Goal: Task Accomplishment & Management: Manage account settings

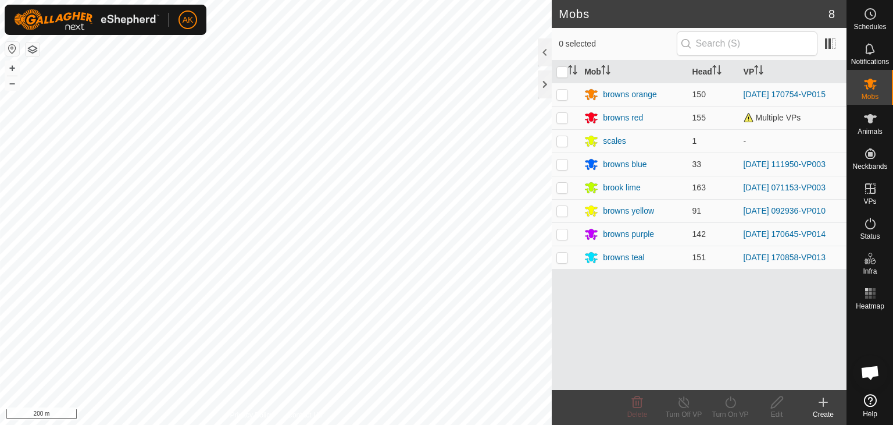
click at [644, 275] on div "Mobs 8 0 selected Mob Head VP browns orange 150 [DATE] 170754-VP015 browns red …" at bounding box center [423, 212] width 847 height 425
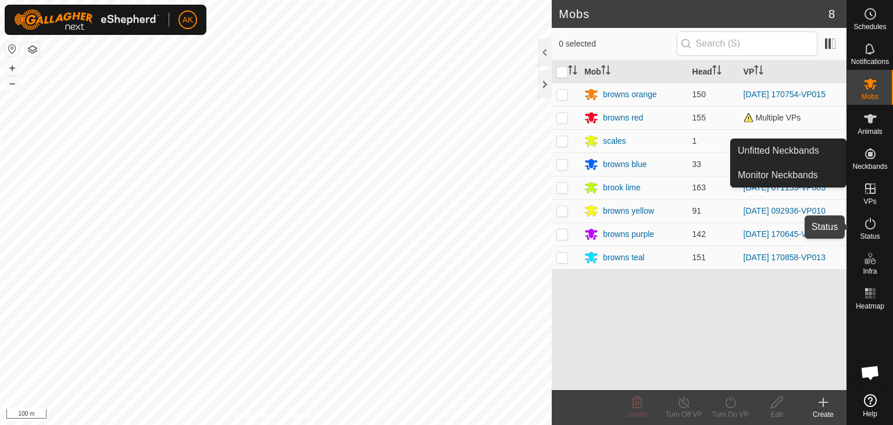
click at [867, 227] on icon at bounding box center [871, 224] width 10 height 12
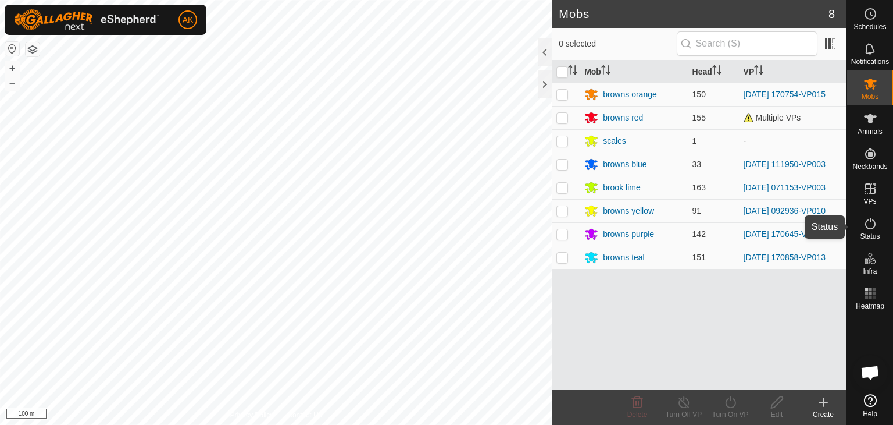
click at [867, 227] on icon at bounding box center [871, 224] width 10 height 12
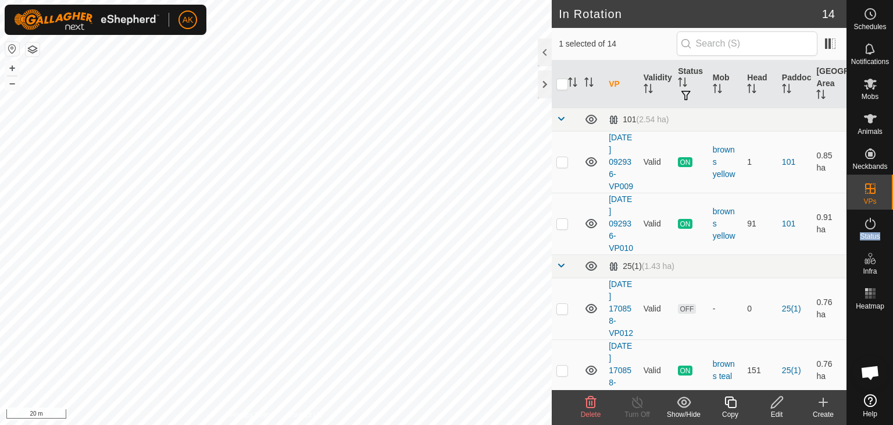
checkbox input "false"
checkbox input "true"
click at [728, 400] on icon at bounding box center [731, 402] width 15 height 14
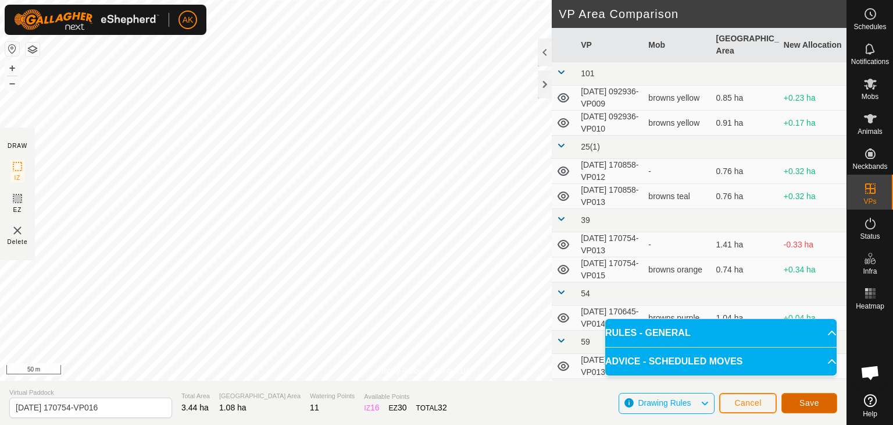
click at [796, 404] on button "Save" at bounding box center [810, 403] width 56 height 20
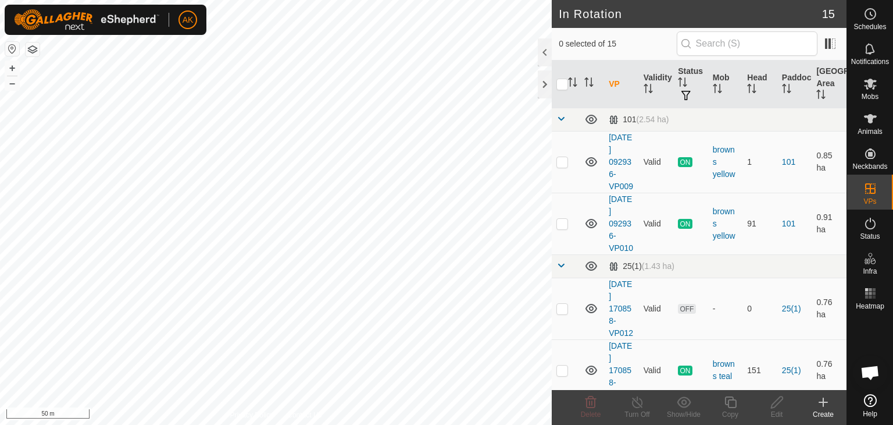
checkbox input "true"
click at [873, 93] on span "Mobs" at bounding box center [870, 96] width 17 height 7
click at [736, 407] on icon at bounding box center [731, 402] width 12 height 12
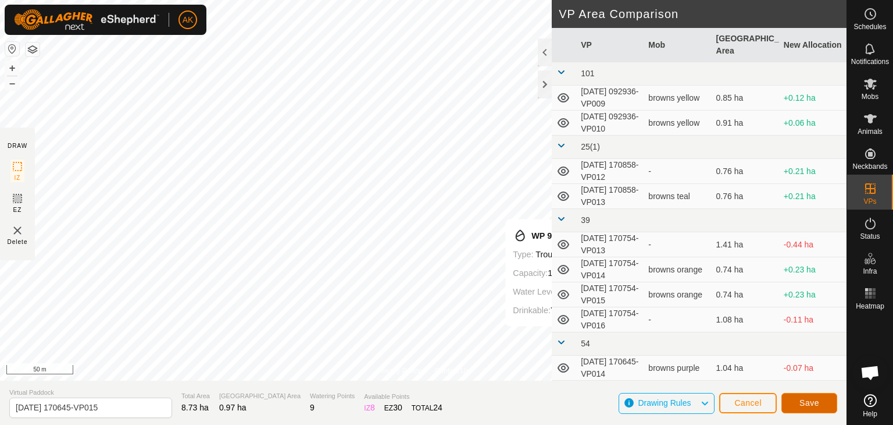
click at [796, 410] on button "Save" at bounding box center [810, 403] width 56 height 20
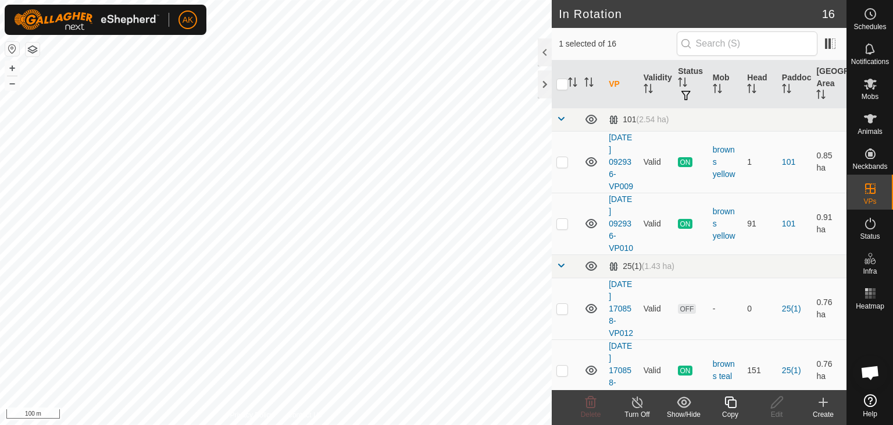
checkbox input "false"
checkbox input "true"
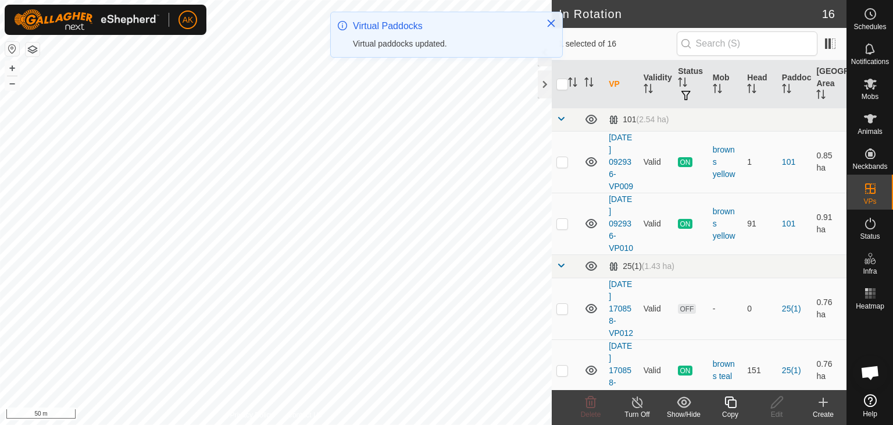
click at [729, 405] on icon at bounding box center [731, 402] width 15 height 14
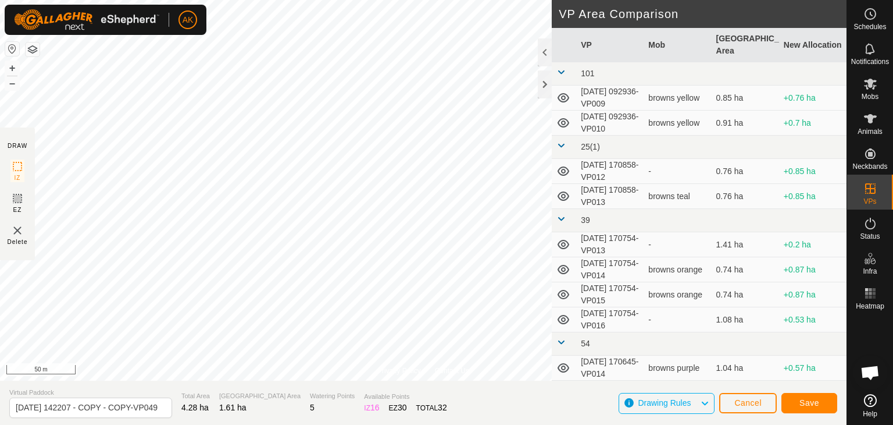
click at [441, 398] on div "Privacy Policy Contact Us 50223 3720050233 browns blue [DATE] 111950-VP003 + – …" at bounding box center [423, 212] width 847 height 425
click at [810, 406] on span "Save" at bounding box center [810, 402] width 20 height 9
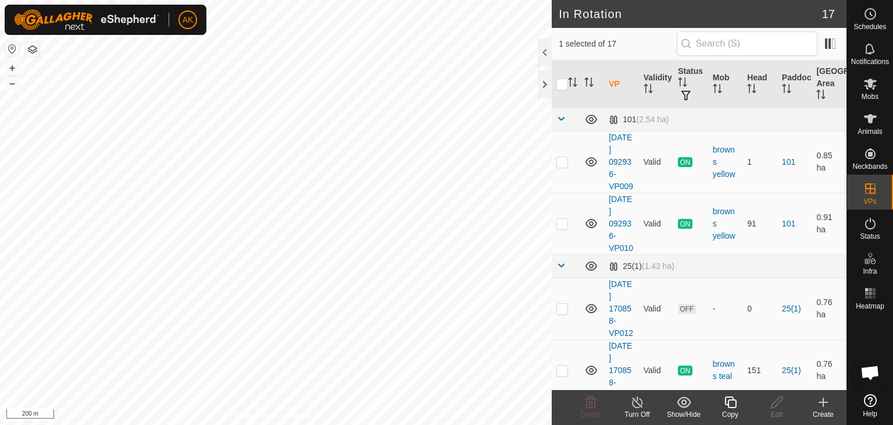
checkbox input "true"
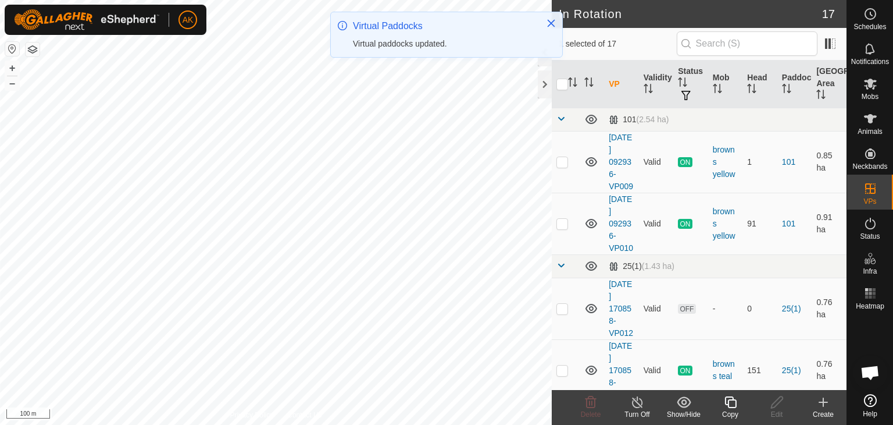
checkbox input "false"
checkbox input "true"
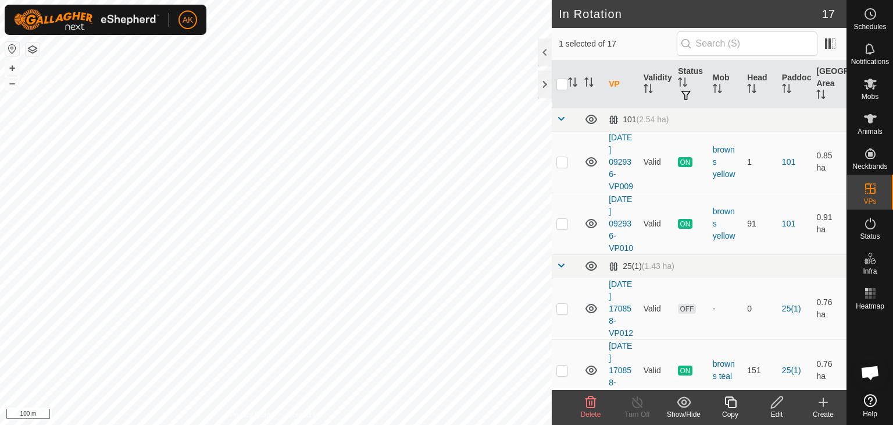
click at [778, 398] on icon at bounding box center [777, 402] width 12 height 12
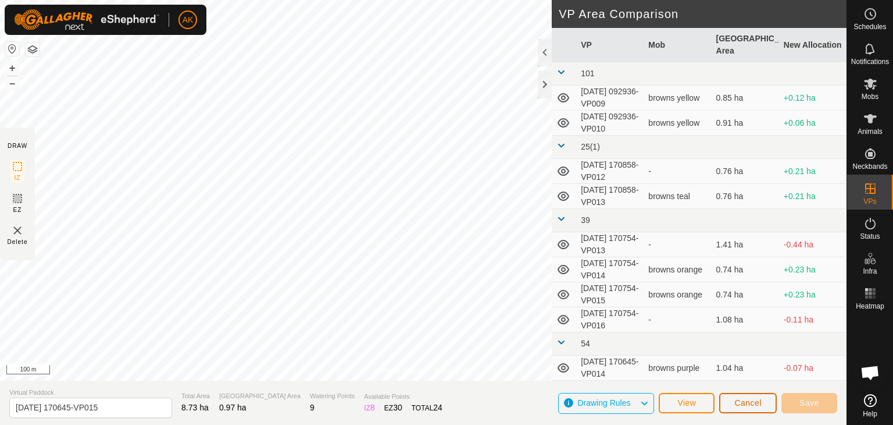
click at [725, 398] on button "Cancel" at bounding box center [749, 403] width 58 height 20
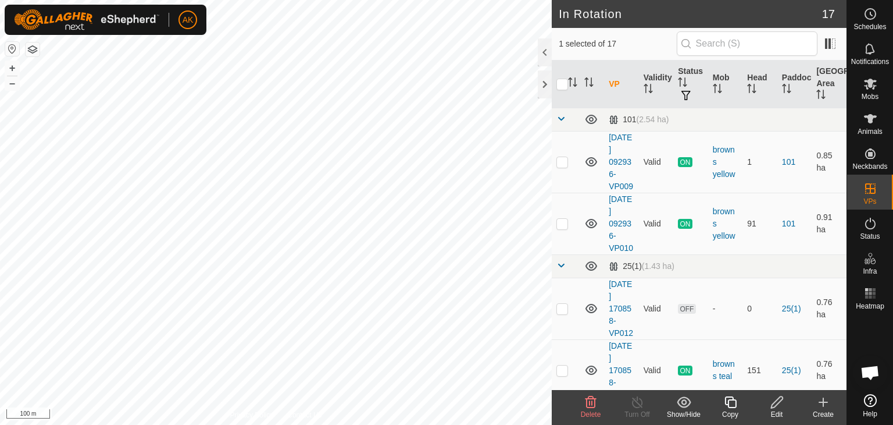
click at [586, 405] on icon at bounding box center [591, 402] width 11 height 12
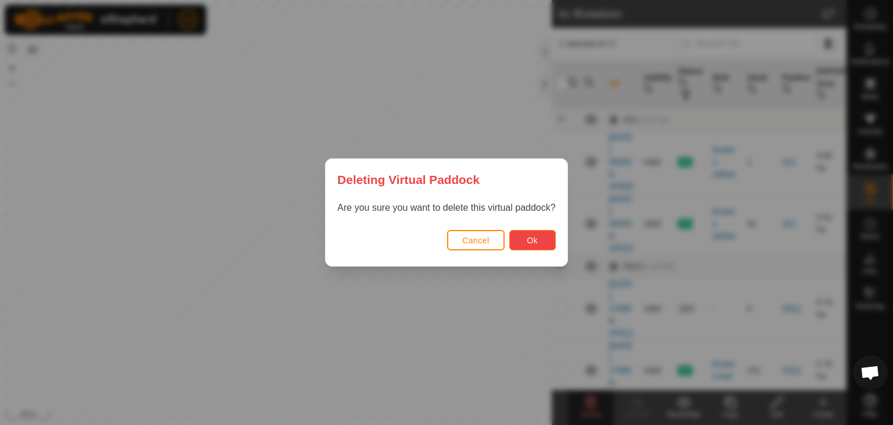
click at [549, 247] on button "Ok" at bounding box center [533, 240] width 47 height 20
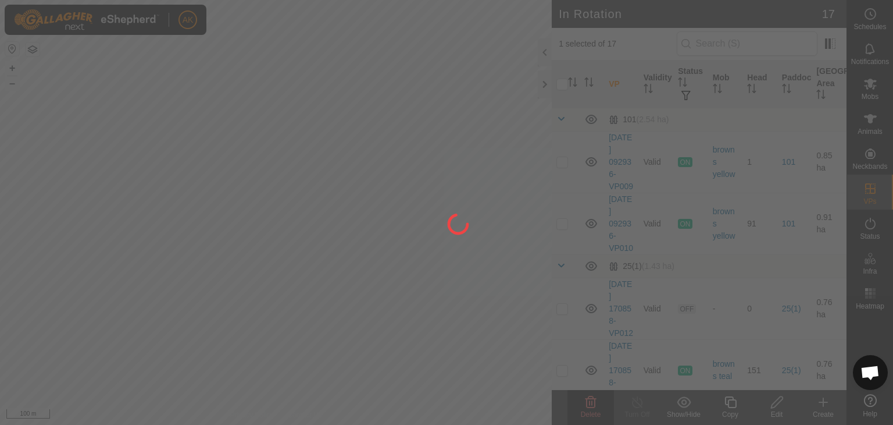
checkbox input "false"
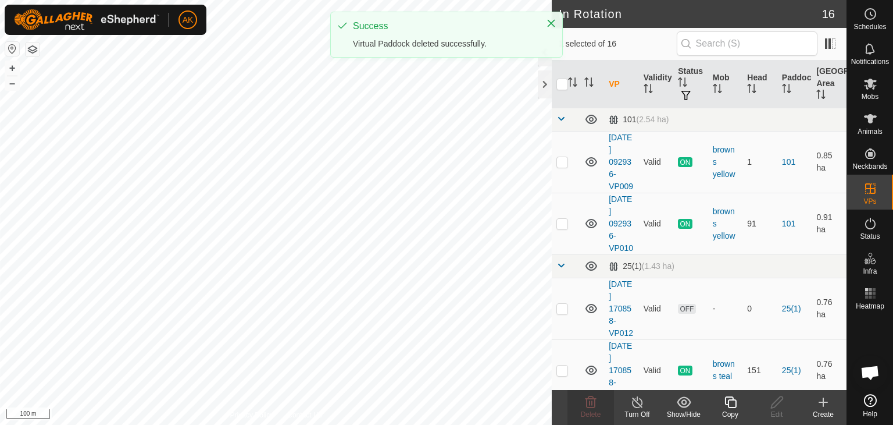
checkbox input "false"
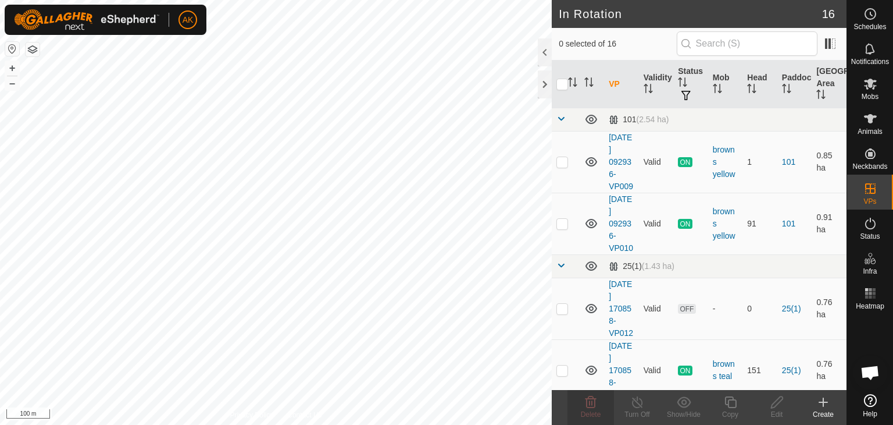
checkbox input "true"
click at [736, 403] on icon at bounding box center [731, 402] width 12 height 12
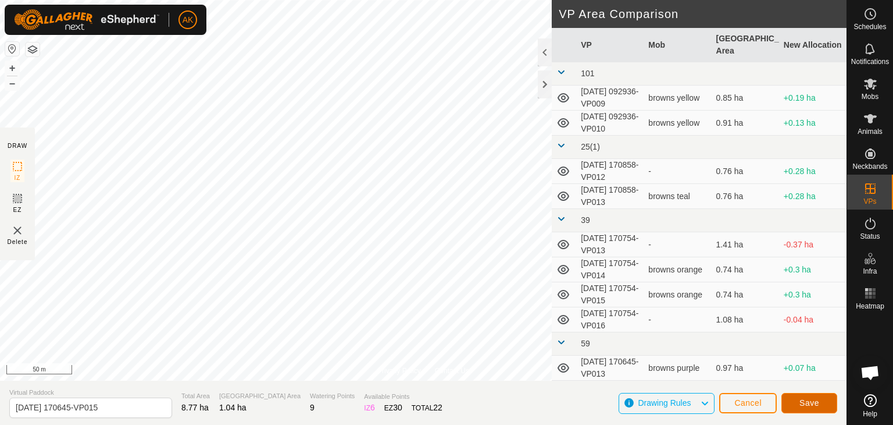
click at [809, 408] on button "Save" at bounding box center [810, 403] width 56 height 20
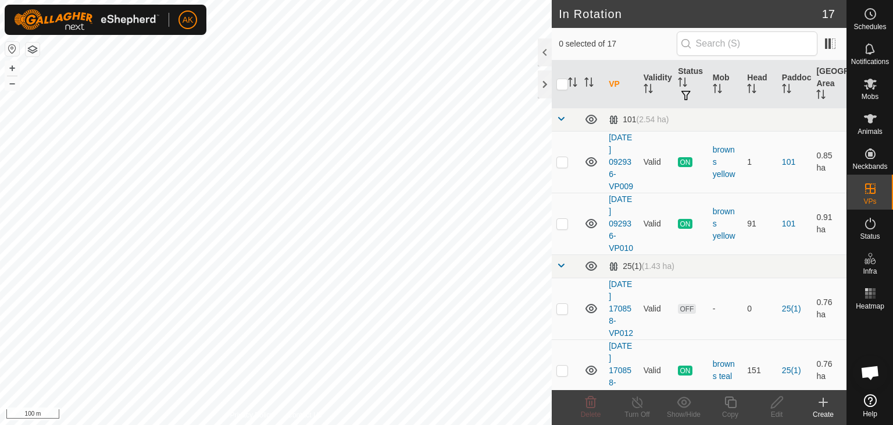
checkbox input "true"
checkbox input "false"
click at [593, 405] on icon at bounding box center [591, 402] width 14 height 14
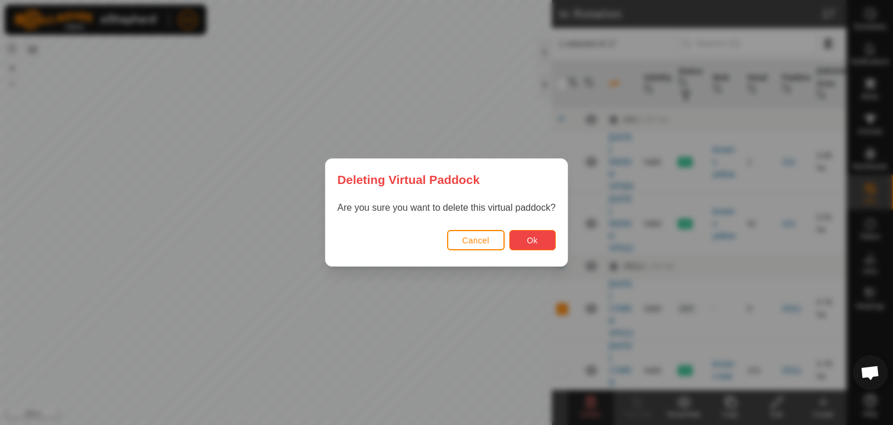
click at [531, 239] on span "Ok" at bounding box center [532, 240] width 11 height 9
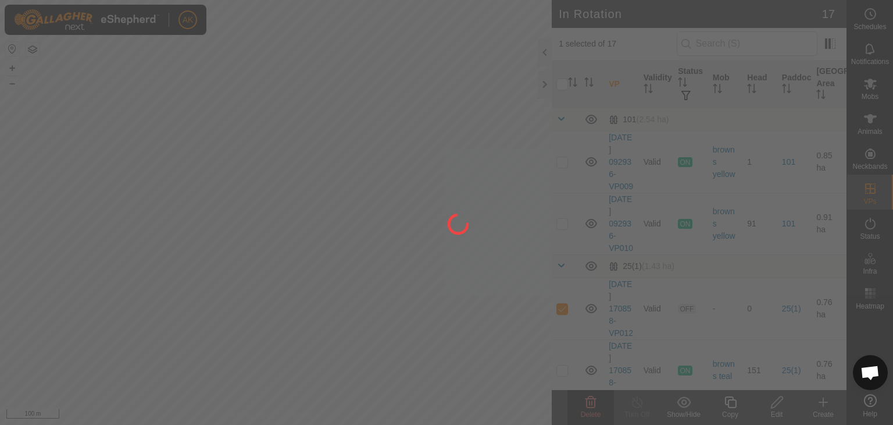
checkbox input "false"
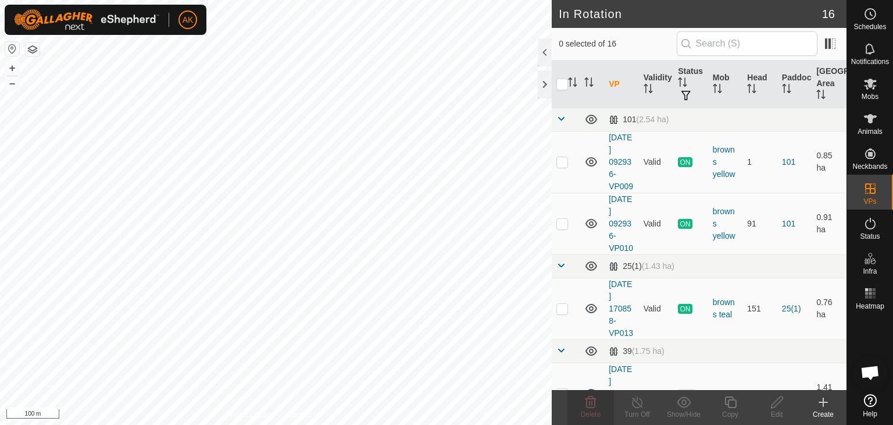
checkbox input "true"
click at [729, 405] on icon at bounding box center [731, 402] width 15 height 14
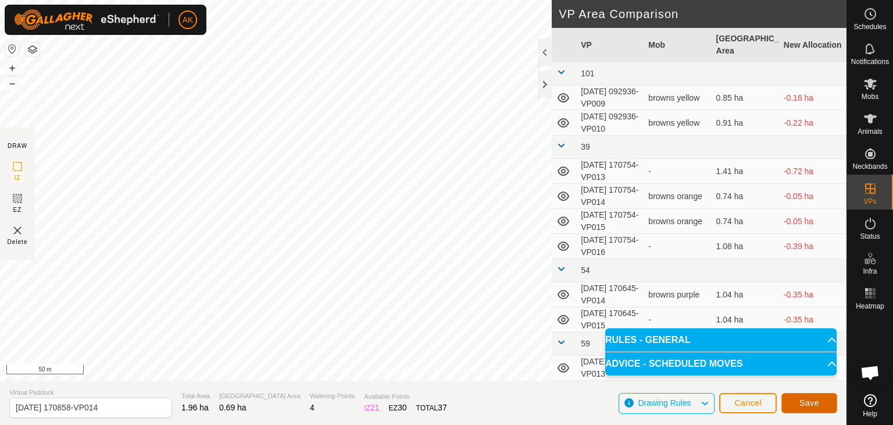
click at [805, 405] on span "Save" at bounding box center [810, 402] width 20 height 9
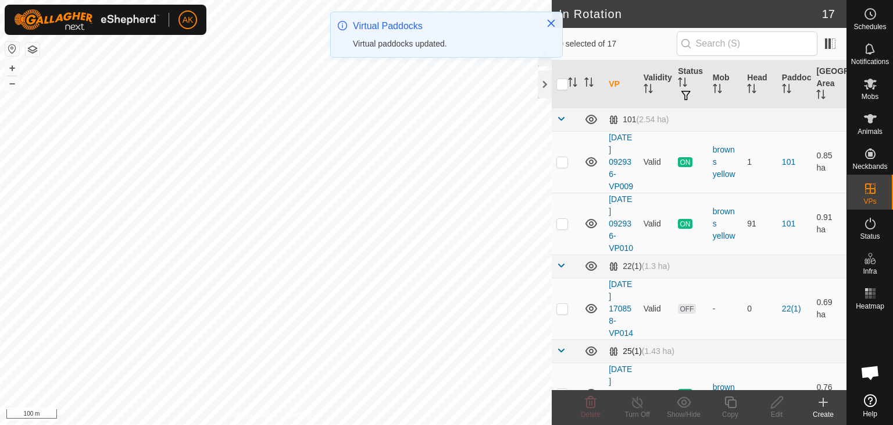
click at [613, 424] on html "AK Schedules Notifications Mobs Animals Neckbands VPs Status Infra Heatmap Help…" at bounding box center [446, 212] width 893 height 425
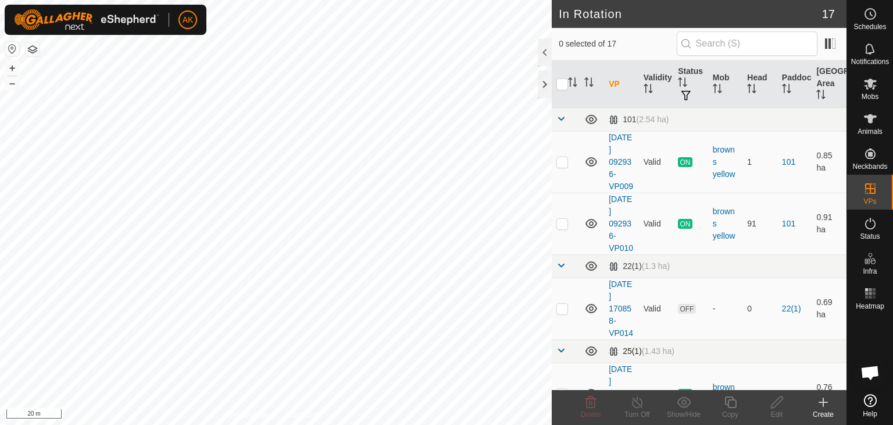
checkbox input "true"
checkbox input "false"
click at [597, 407] on icon at bounding box center [591, 402] width 14 height 14
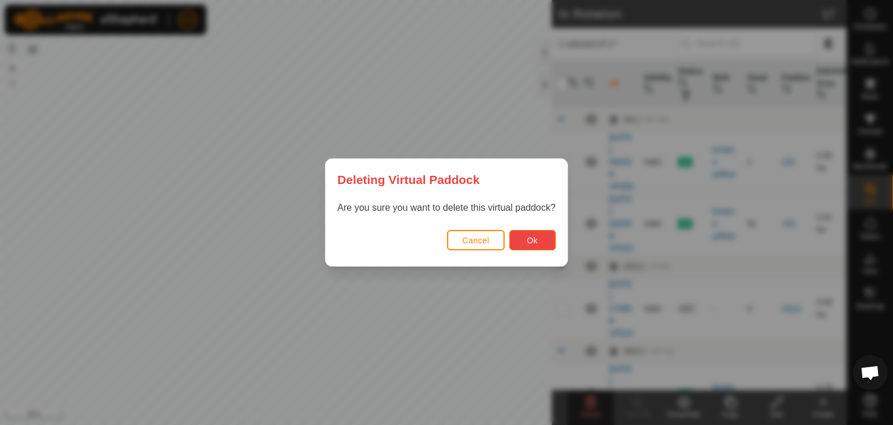
click at [518, 245] on button "Ok" at bounding box center [533, 240] width 47 height 20
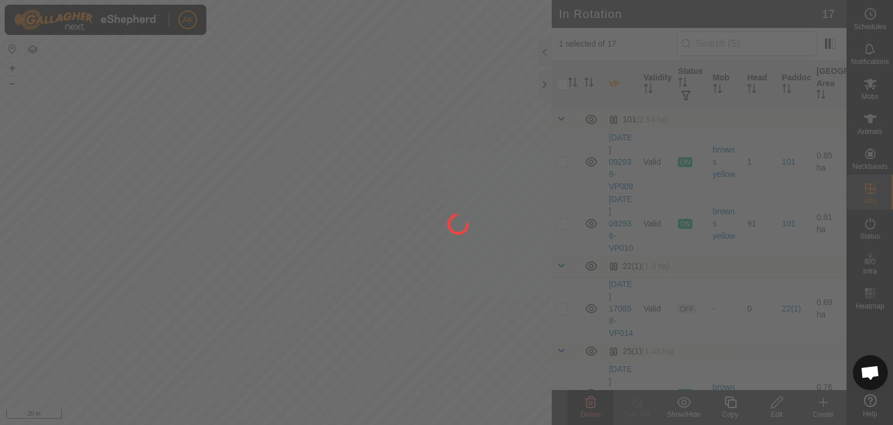
checkbox input "false"
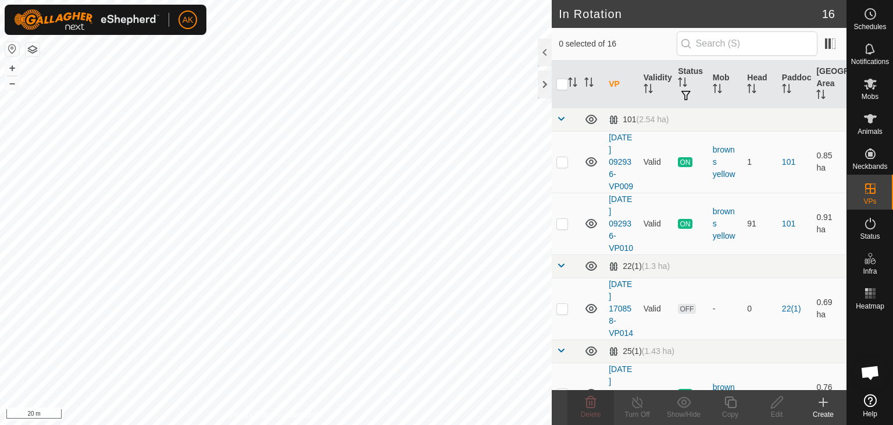
checkbox input "true"
click at [735, 407] on icon at bounding box center [731, 402] width 12 height 12
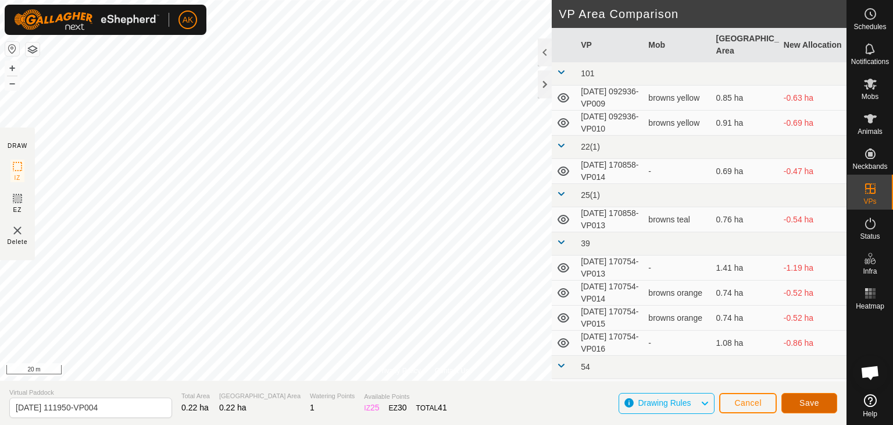
click at [804, 396] on button "Save" at bounding box center [810, 403] width 56 height 20
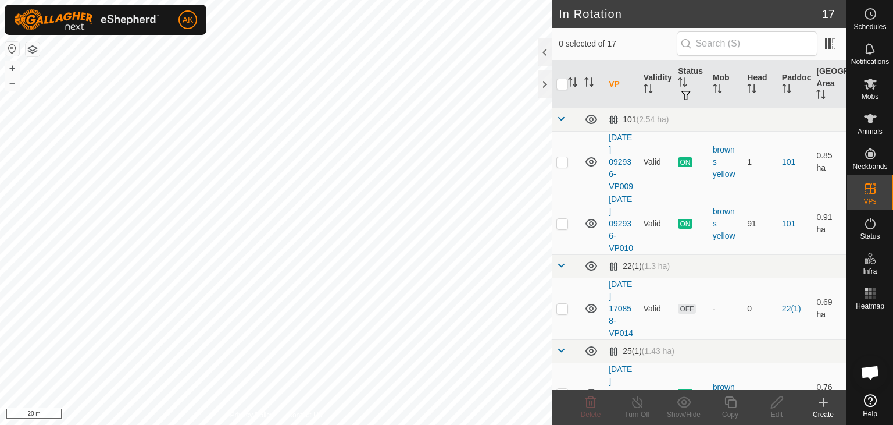
checkbox input "true"
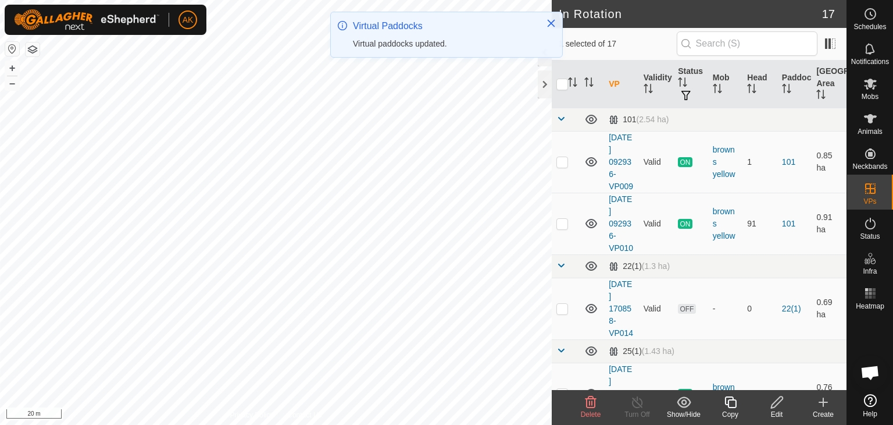
click at [776, 407] on icon at bounding box center [777, 402] width 15 height 14
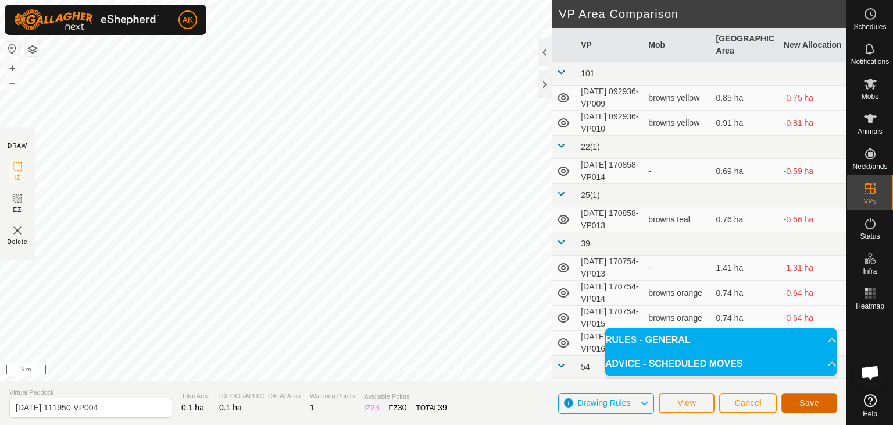
click at [815, 407] on span "Save" at bounding box center [810, 402] width 20 height 9
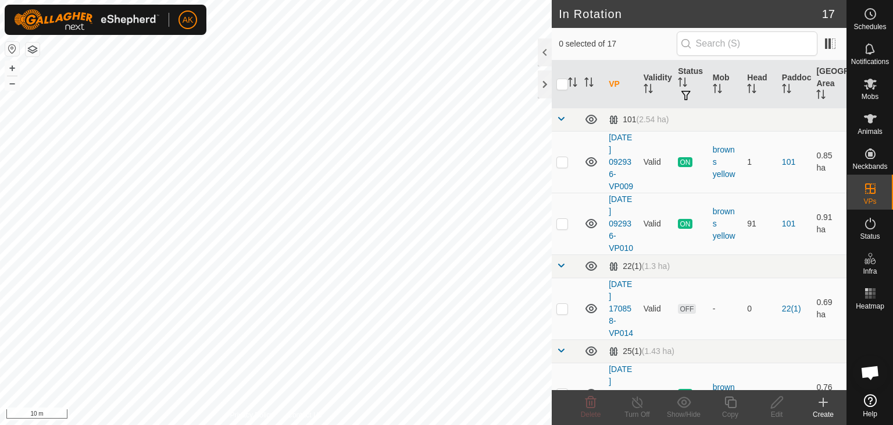
checkbox input "true"
click at [563, 148] on div "In Rotation 17 1 selected of 17 VP Validity Status Mob Head Paddock Grazing Are…" at bounding box center [423, 212] width 847 height 425
click at [731, 400] on icon at bounding box center [731, 402] width 15 height 14
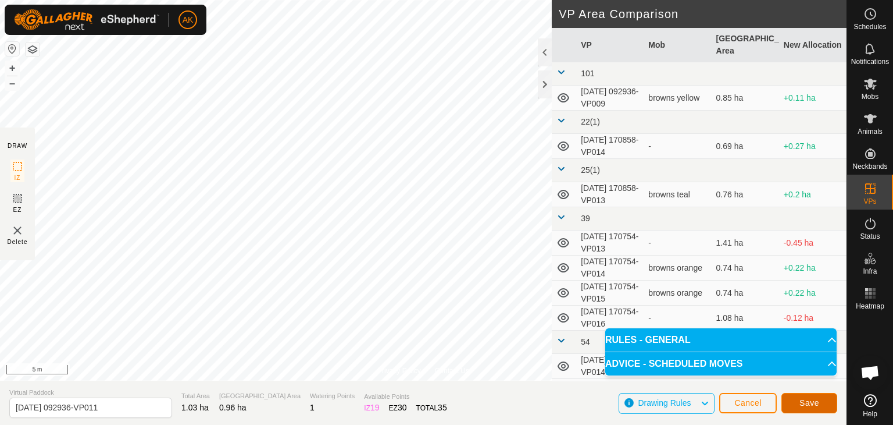
click at [807, 405] on span "Save" at bounding box center [810, 402] width 20 height 9
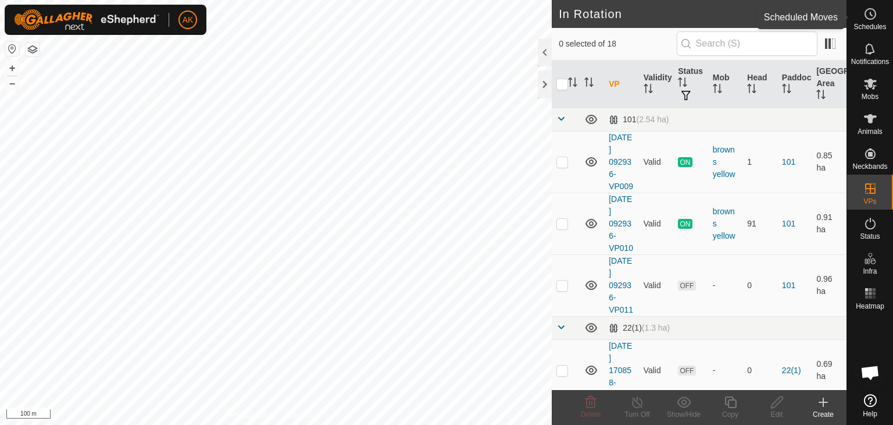
click at [870, 17] on icon at bounding box center [871, 14] width 14 height 14
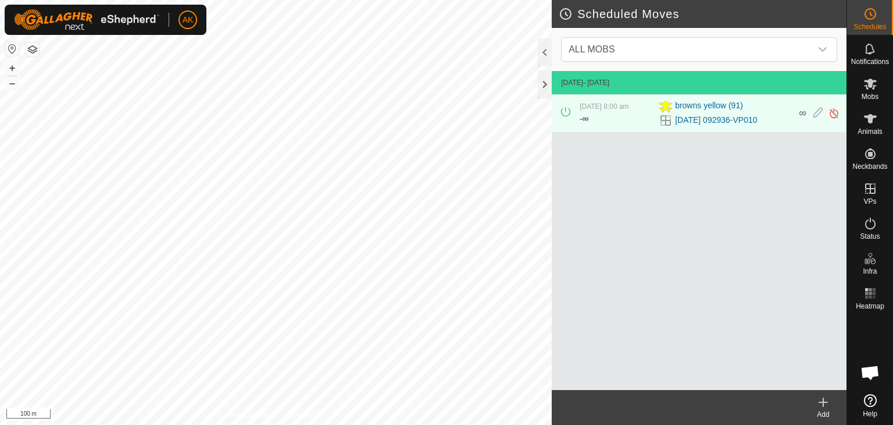
click at [821, 398] on icon at bounding box center [824, 402] width 14 height 14
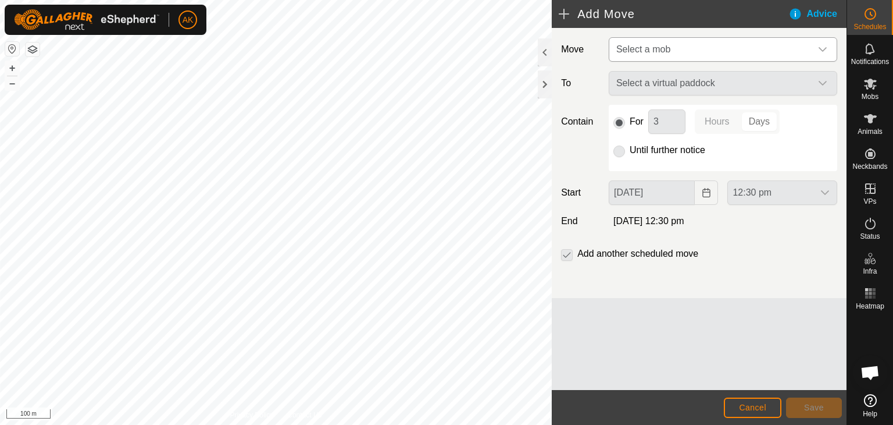
click at [662, 51] on span "Select a mob" at bounding box center [644, 49] width 54 height 10
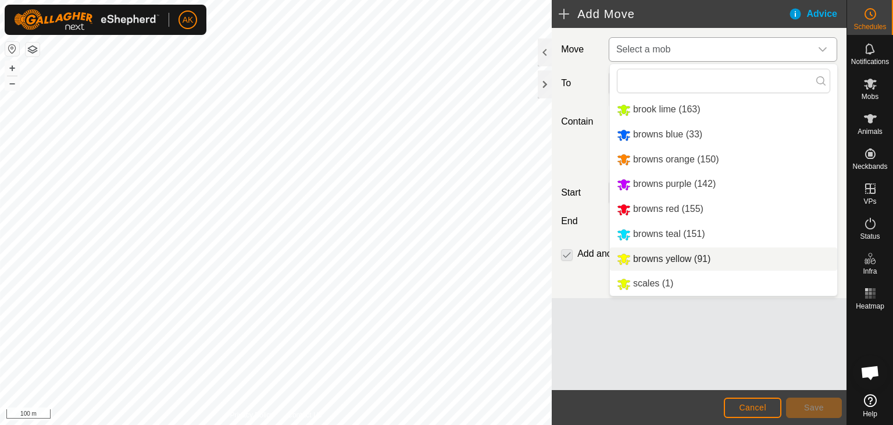
click at [662, 259] on li "browns yellow (91)" at bounding box center [723, 259] width 227 height 24
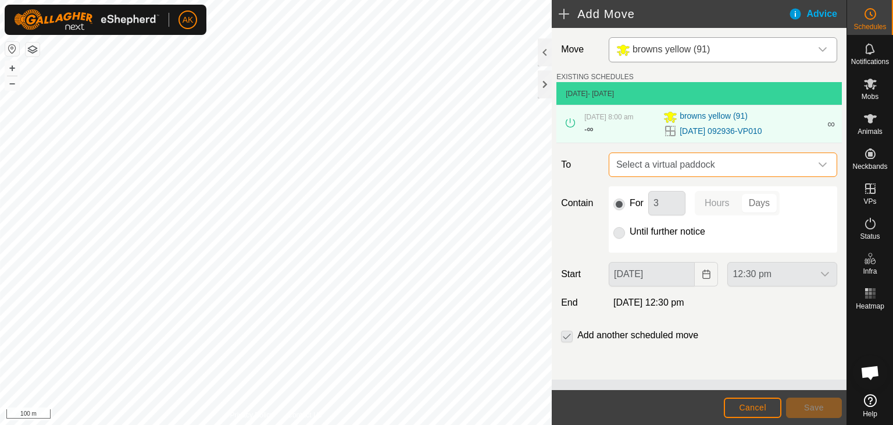
click at [663, 167] on span "Select a virtual paddock" at bounding box center [712, 164] width 200 height 23
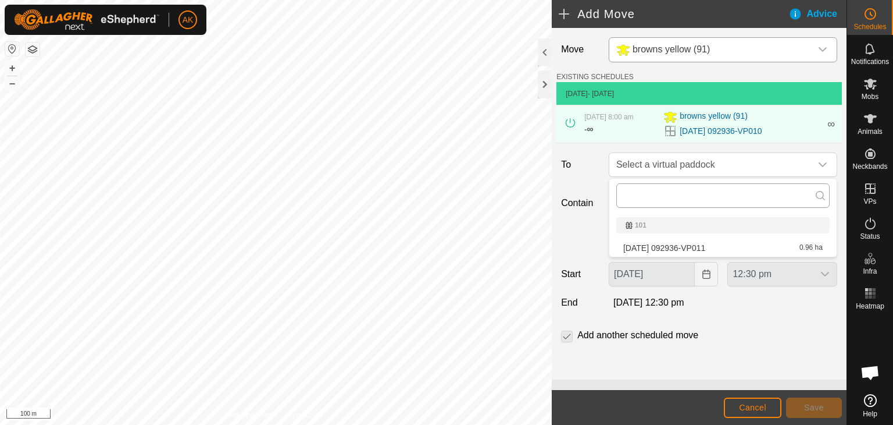
click at [660, 199] on input "text" at bounding box center [723, 195] width 213 height 24
click at [656, 247] on li "[DATE] 092936-VP011 0.96 ha" at bounding box center [723, 247] width 213 height 17
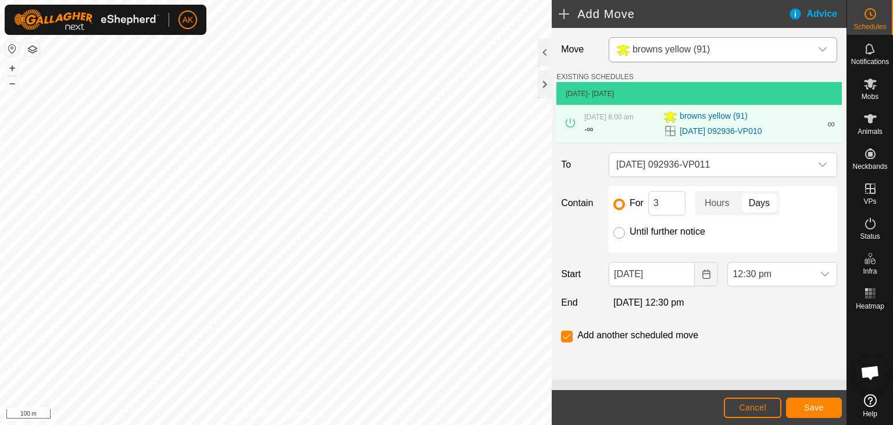
click at [622, 237] on input "Until further notice" at bounding box center [620, 233] width 12 height 12
radio input "true"
checkbox input "false"
click at [704, 273] on icon "Choose Date" at bounding box center [707, 273] width 8 height 9
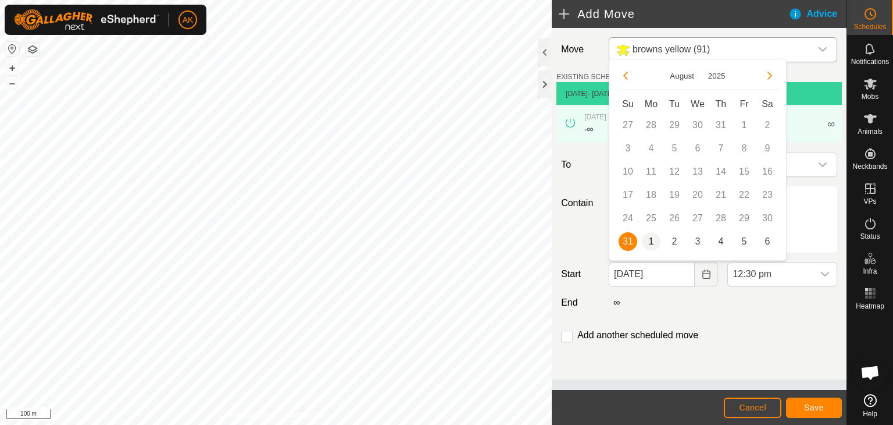
click at [653, 238] on span "1" at bounding box center [651, 241] width 19 height 19
type input "[DATE]"
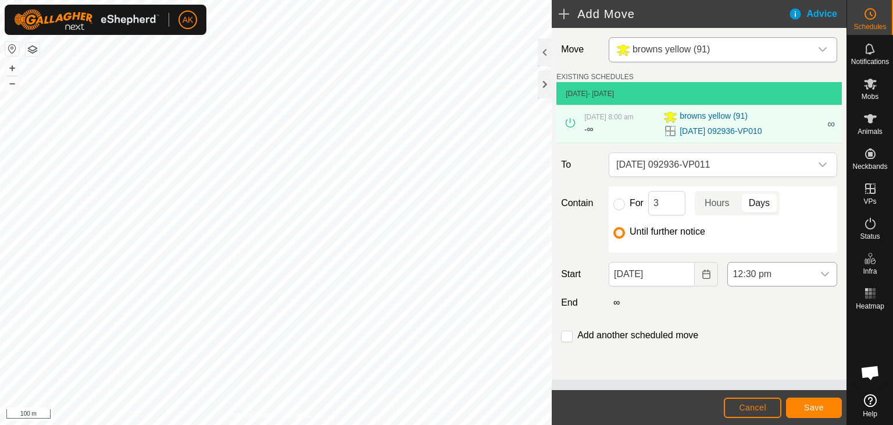
click at [754, 271] on span "12:30 pm" at bounding box center [771, 273] width 86 height 23
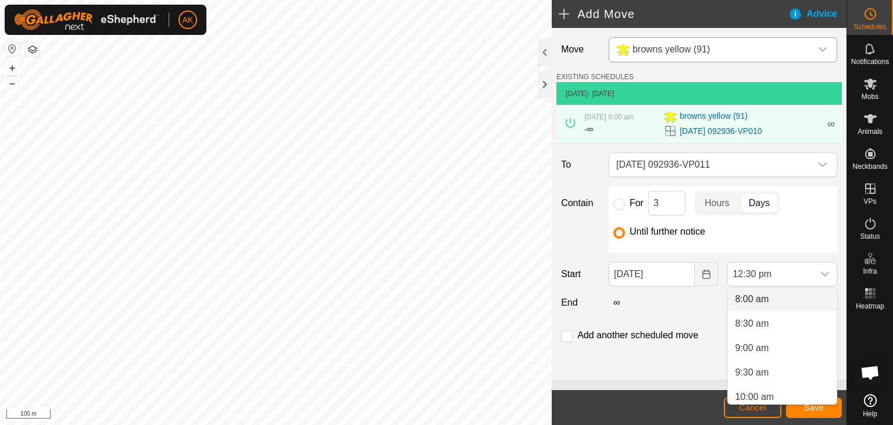
click at [758, 298] on li "8:00 am" at bounding box center [782, 298] width 109 height 23
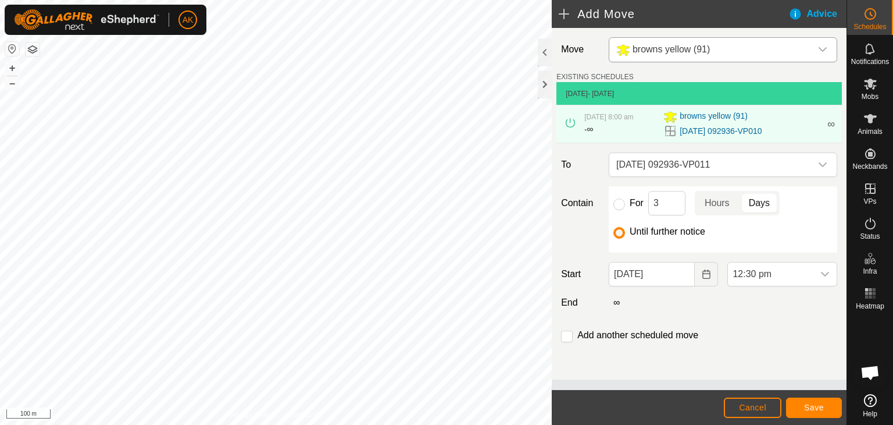
scroll to position [518, 0]
click at [816, 408] on span "Save" at bounding box center [814, 407] width 20 height 9
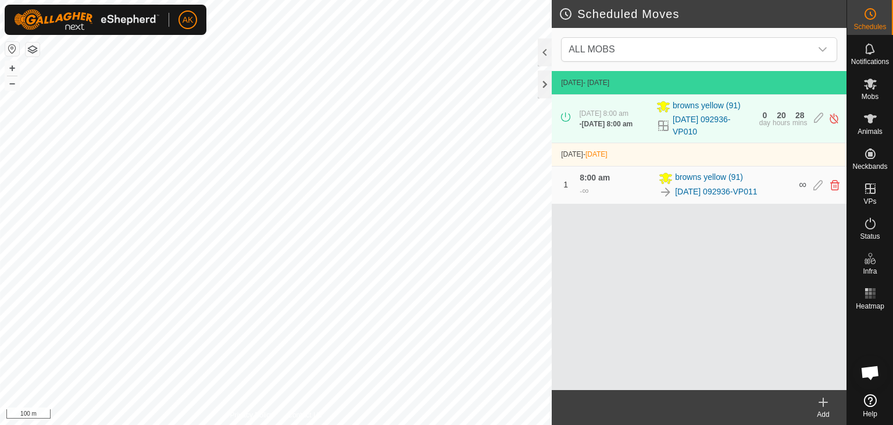
click at [823, 411] on div "Add" at bounding box center [823, 414] width 47 height 10
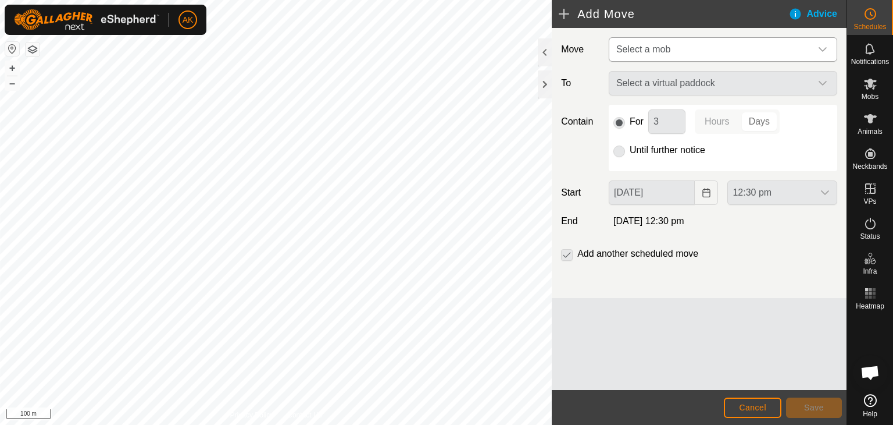
click at [660, 51] on span "Select a mob" at bounding box center [644, 49] width 54 height 10
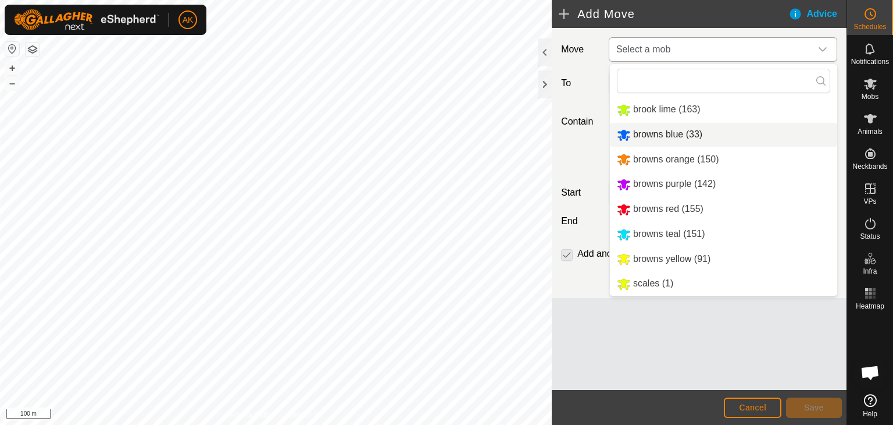
click at [657, 134] on li "browns blue (33)" at bounding box center [723, 135] width 227 height 24
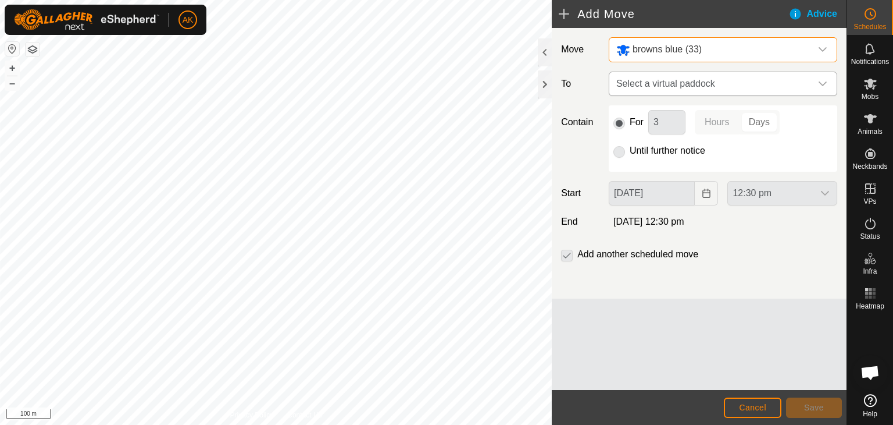
click at [635, 74] on span "Select a virtual paddock" at bounding box center [712, 83] width 200 height 23
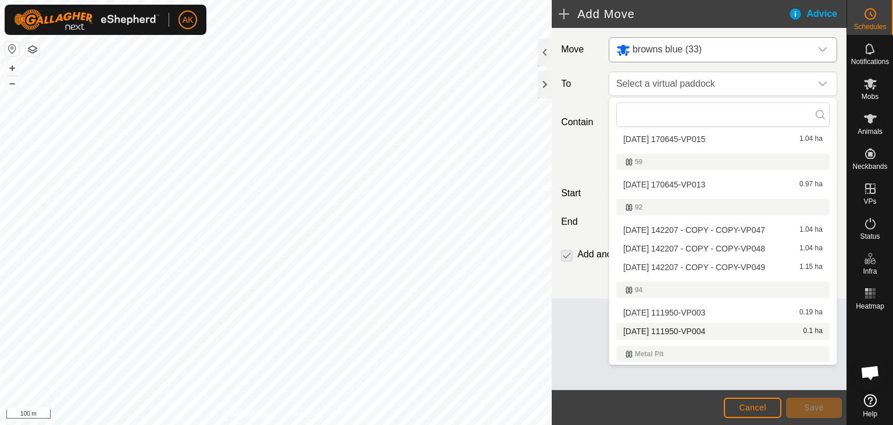
scroll to position [342, 0]
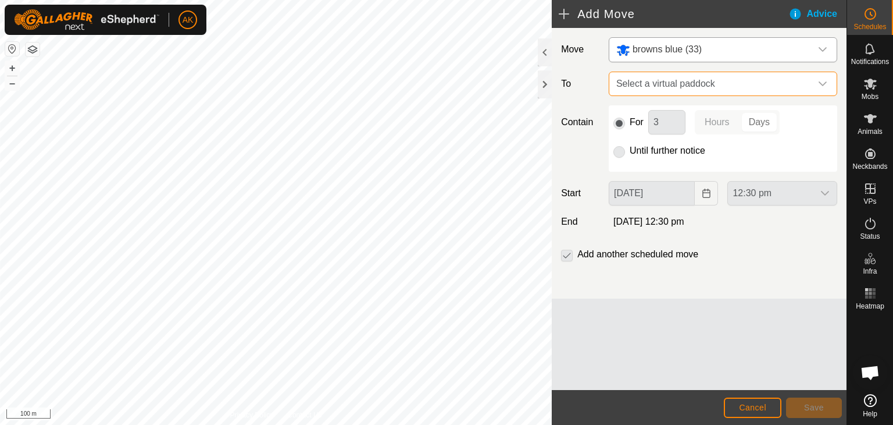
click at [703, 84] on span "Select a virtual paddock" at bounding box center [712, 83] width 200 height 23
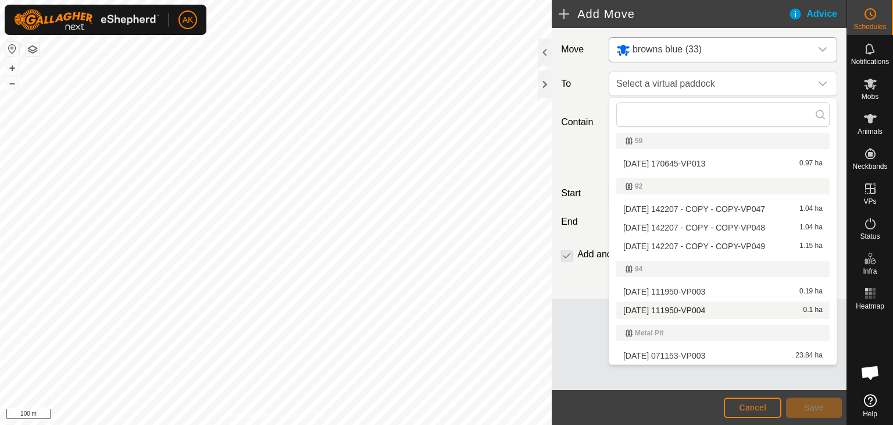
click at [668, 305] on li "[DATE] 111950-VP004 0.1 ha" at bounding box center [723, 309] width 213 height 17
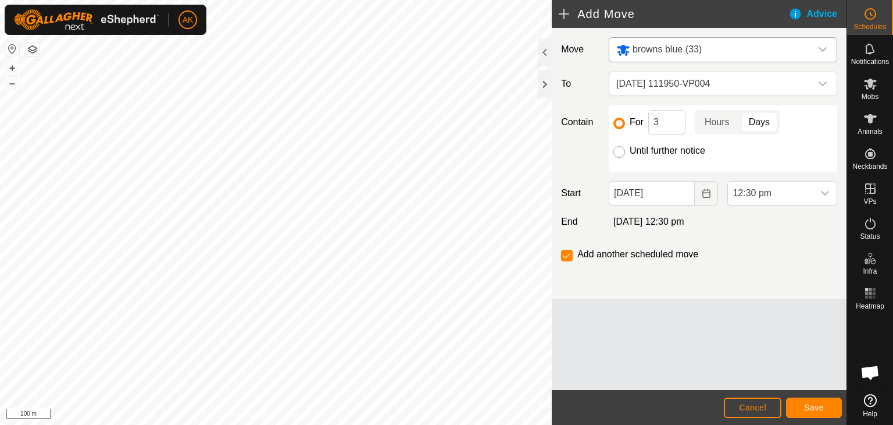
click at [621, 153] on input "Until further notice" at bounding box center [620, 152] width 12 height 12
radio input "true"
checkbox input "false"
click at [707, 195] on icon "Choose Date" at bounding box center [706, 192] width 9 height 9
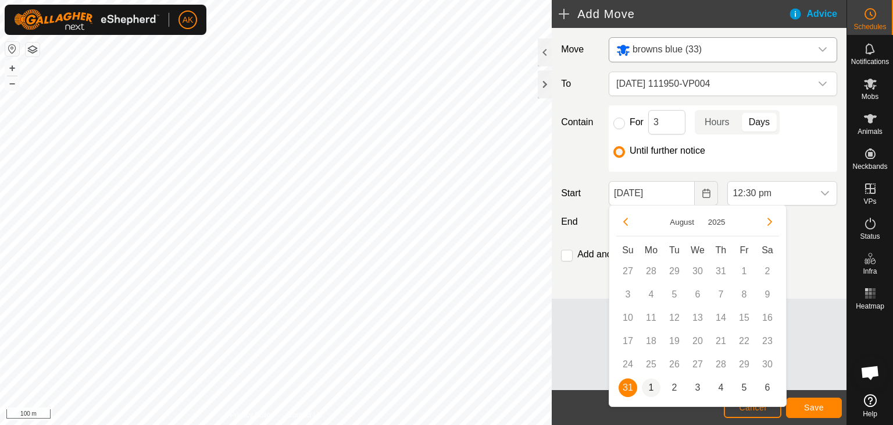
click at [650, 384] on span "1" at bounding box center [651, 387] width 19 height 19
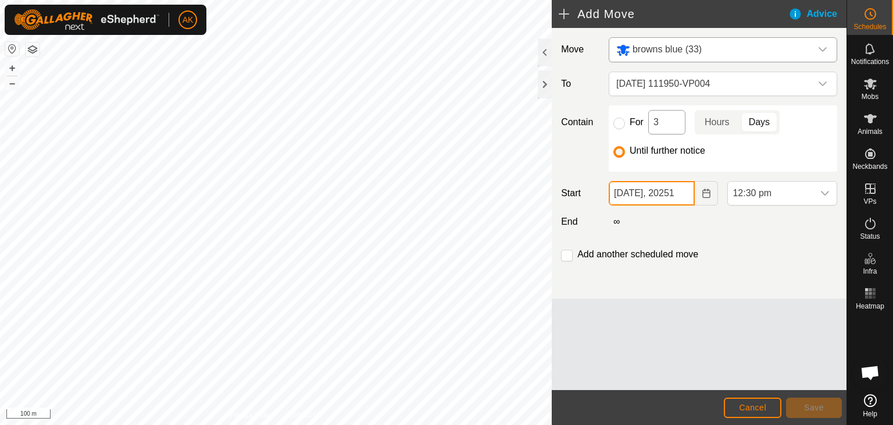
type input "[DATE]"
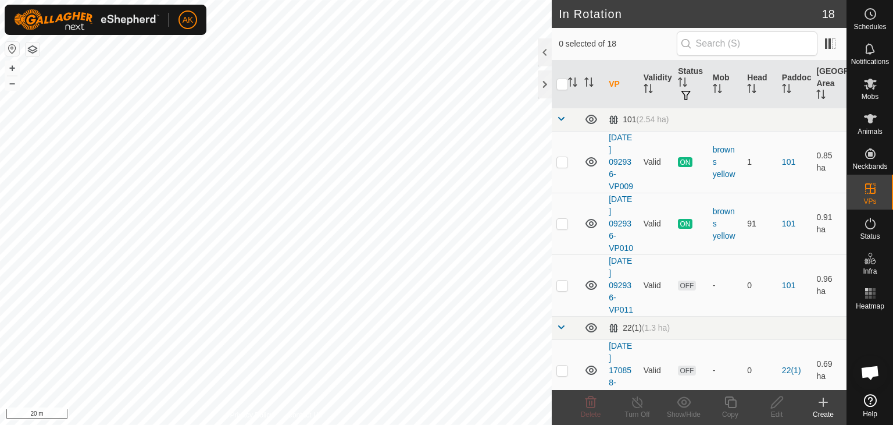
checkbox input "true"
click at [725, 400] on icon at bounding box center [731, 402] width 15 height 14
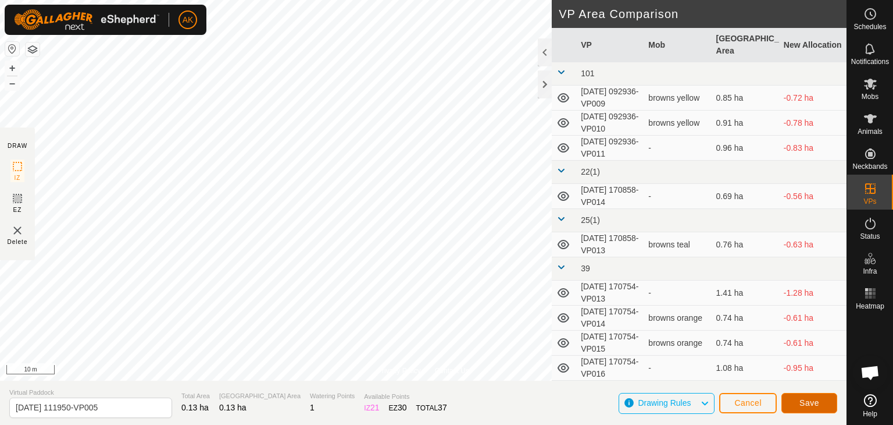
click at [804, 401] on span "Save" at bounding box center [810, 402] width 20 height 9
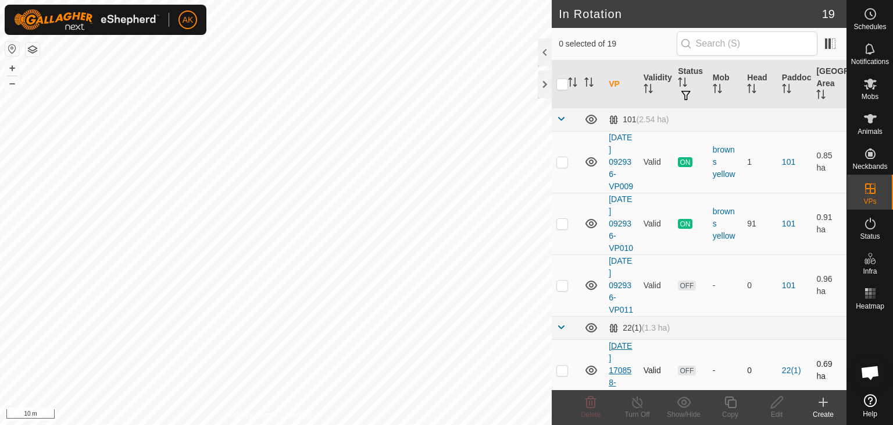
checkbox input "true"
click at [731, 403] on icon at bounding box center [731, 402] width 15 height 14
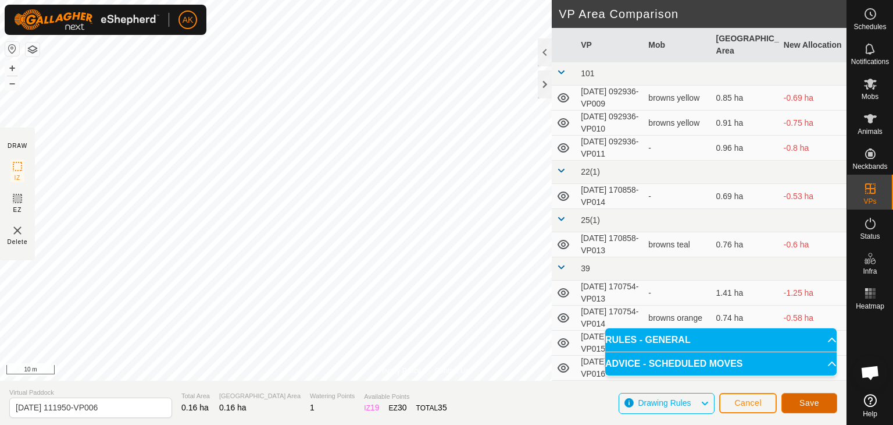
click at [803, 402] on span "Save" at bounding box center [810, 402] width 20 height 9
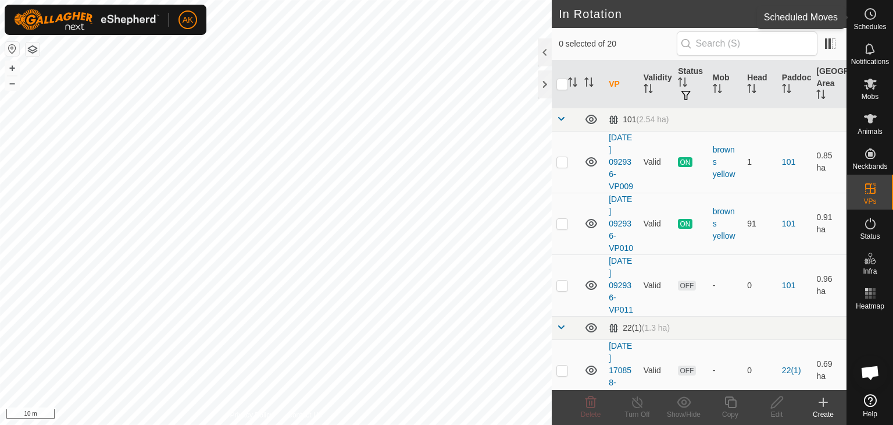
click at [871, 17] on icon at bounding box center [871, 14] width 14 height 14
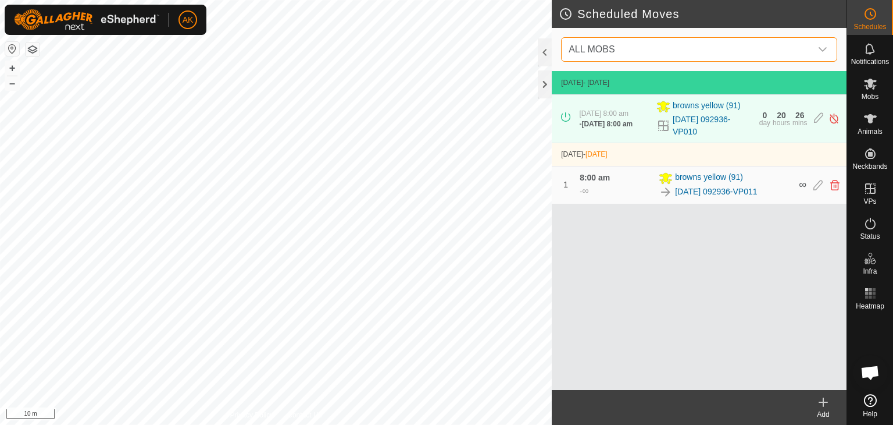
click at [593, 46] on span "ALL MOBS" at bounding box center [592, 49] width 46 height 10
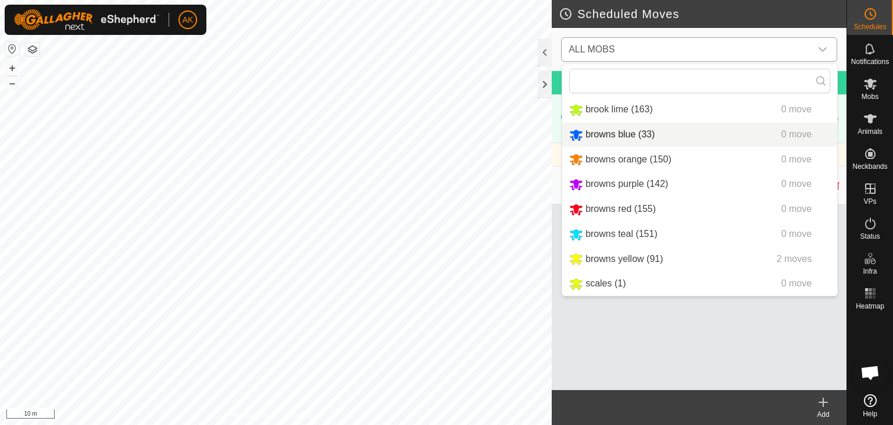
click at [620, 137] on li "browns blue (33) 0 move" at bounding box center [699, 135] width 275 height 24
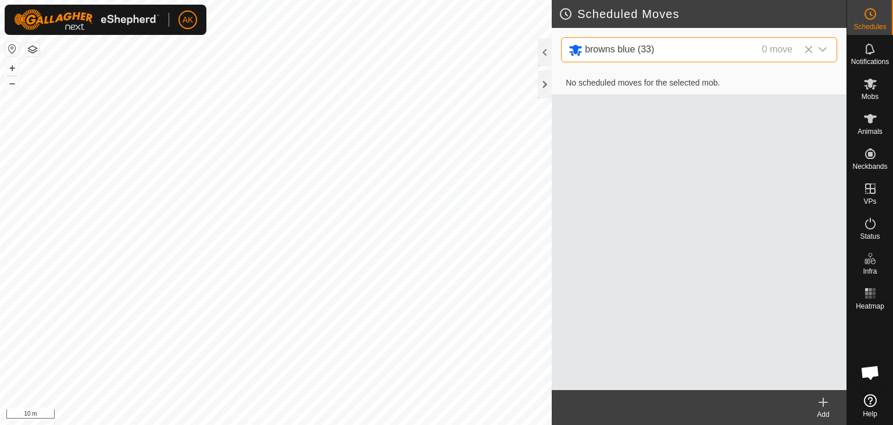
click at [824, 408] on icon at bounding box center [824, 402] width 14 height 14
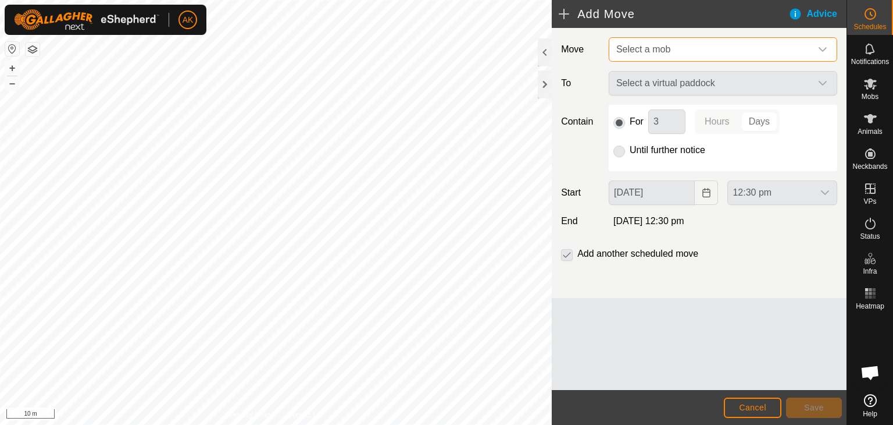
click at [686, 45] on span "Select a mob" at bounding box center [712, 49] width 200 height 23
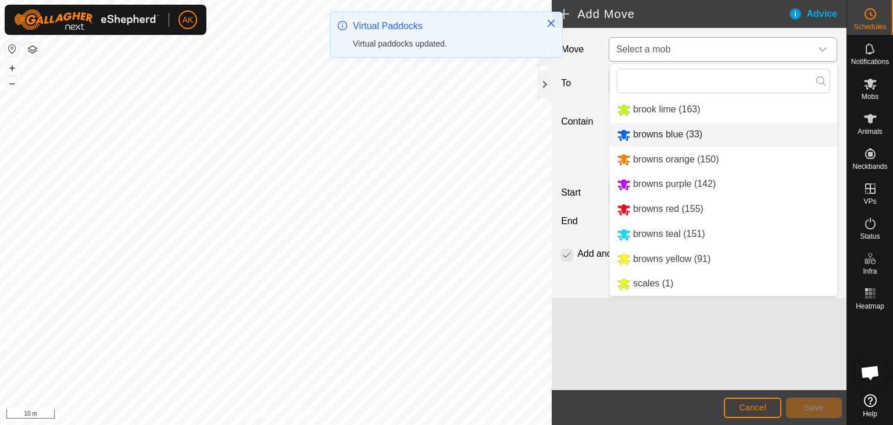
click at [664, 134] on li "browns blue (33)" at bounding box center [723, 135] width 227 height 24
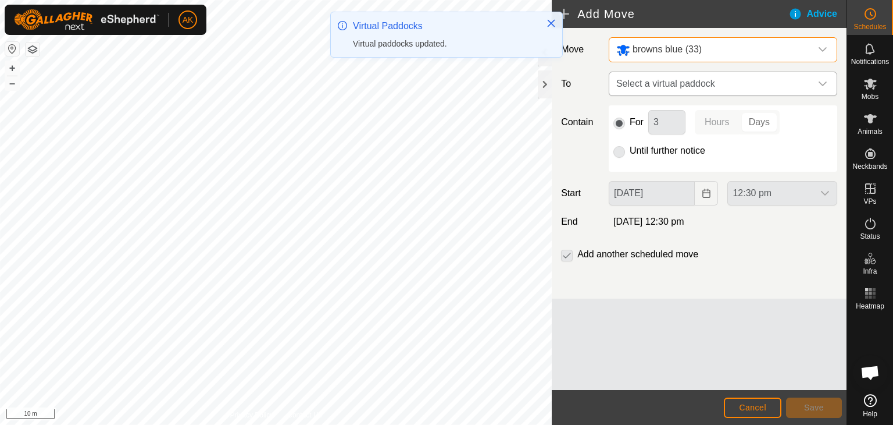
click at [658, 84] on span "Select a virtual paddock" at bounding box center [712, 83] width 200 height 23
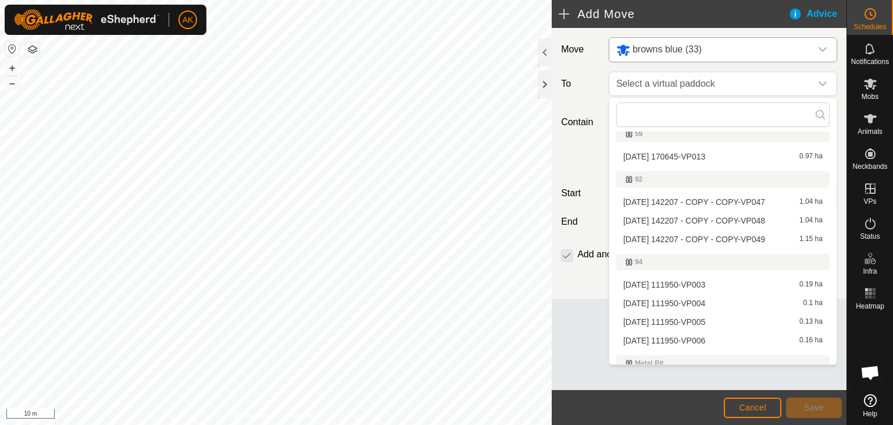
scroll to position [379, 0]
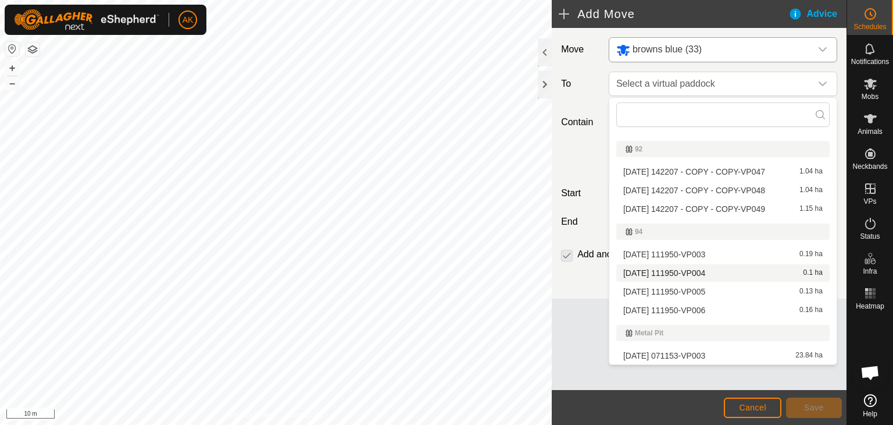
click at [665, 272] on li "[DATE] 111950-VP004 0.1 ha" at bounding box center [723, 272] width 213 height 17
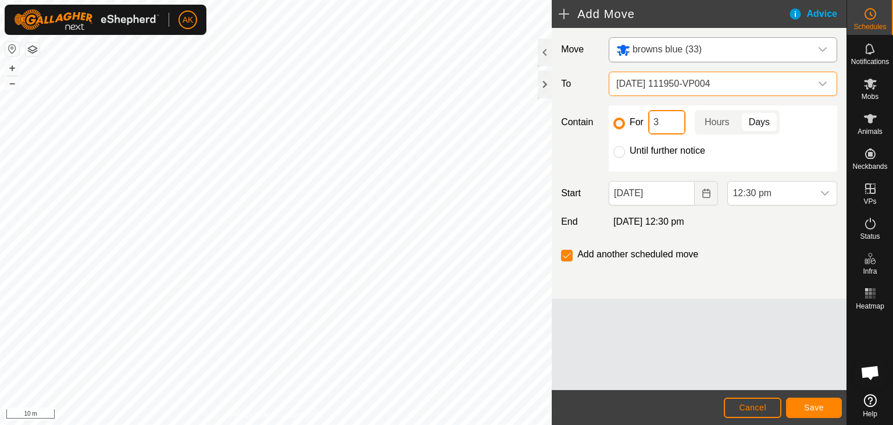
click at [668, 126] on input "3" at bounding box center [667, 122] width 37 height 24
type input "3"
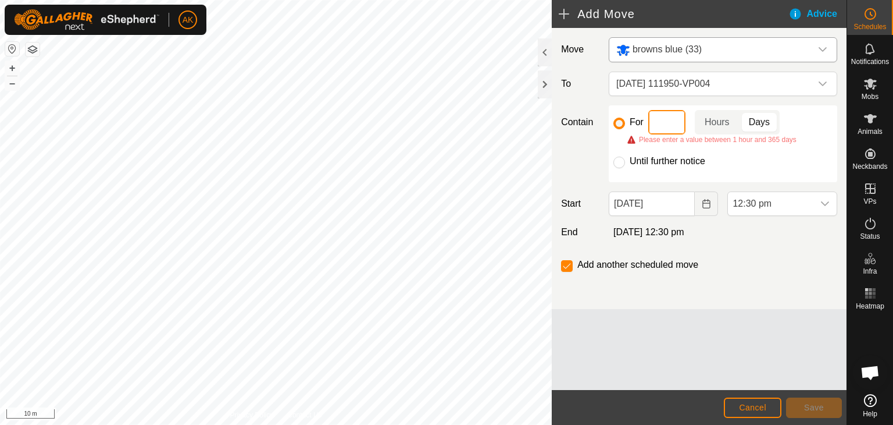
type input "1"
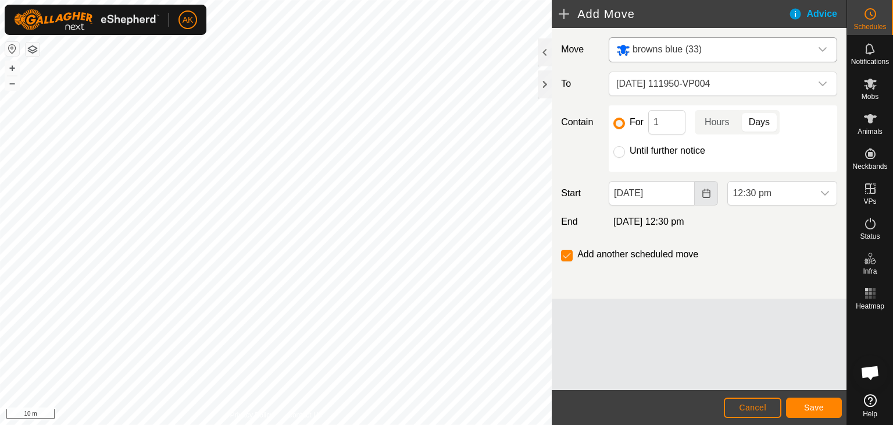
click at [703, 194] on icon "Choose Date" at bounding box center [707, 192] width 8 height 9
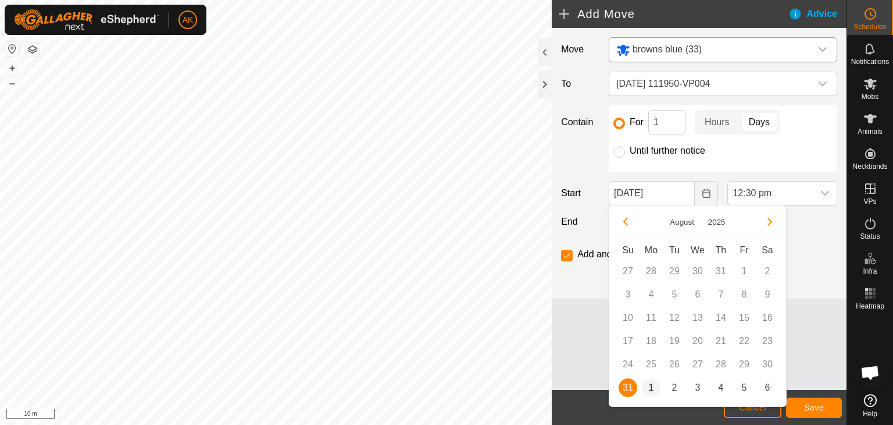
click at [651, 387] on span "1" at bounding box center [651, 387] width 19 height 19
type input "[DATE]"
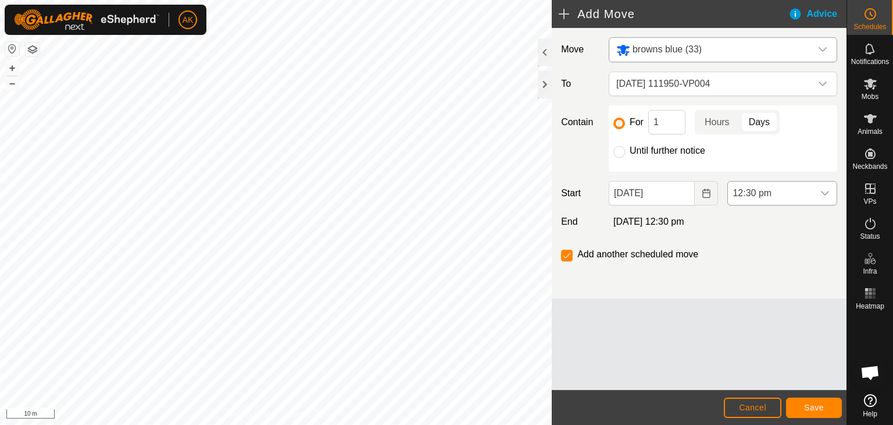
click at [810, 194] on span "12:30 pm" at bounding box center [771, 192] width 86 height 23
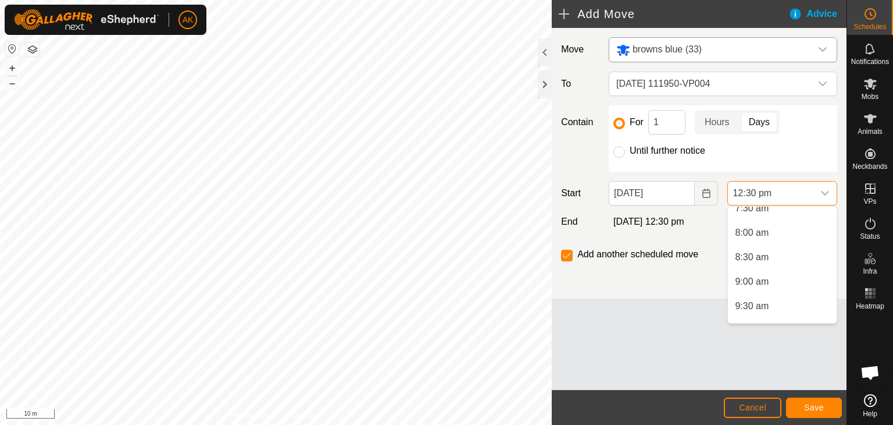
scroll to position [397, 0]
click at [748, 235] on li "8:30 am" at bounding box center [782, 236] width 109 height 23
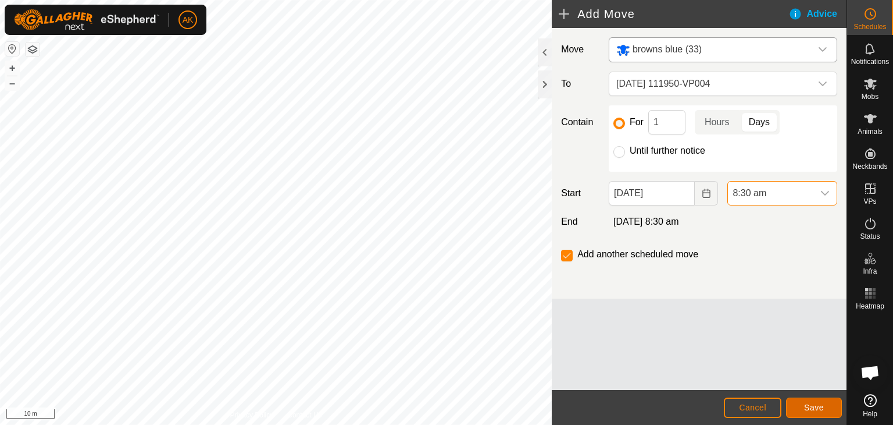
click at [812, 405] on span "Save" at bounding box center [814, 407] width 20 height 9
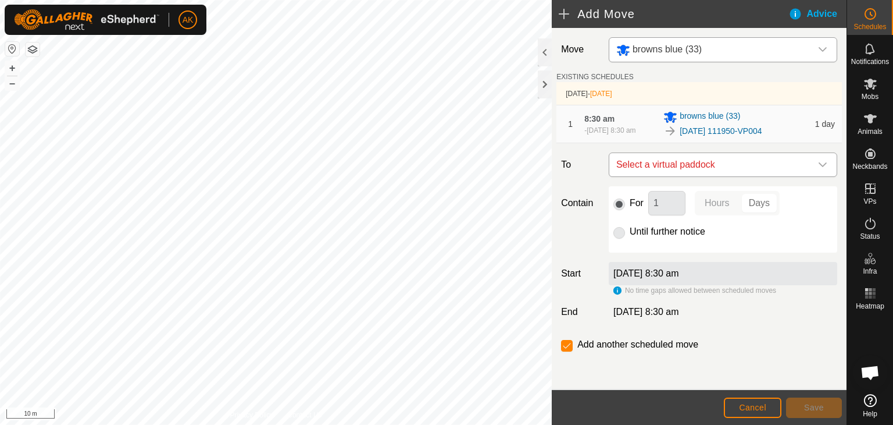
click at [675, 168] on span "Select a virtual paddock" at bounding box center [712, 164] width 200 height 23
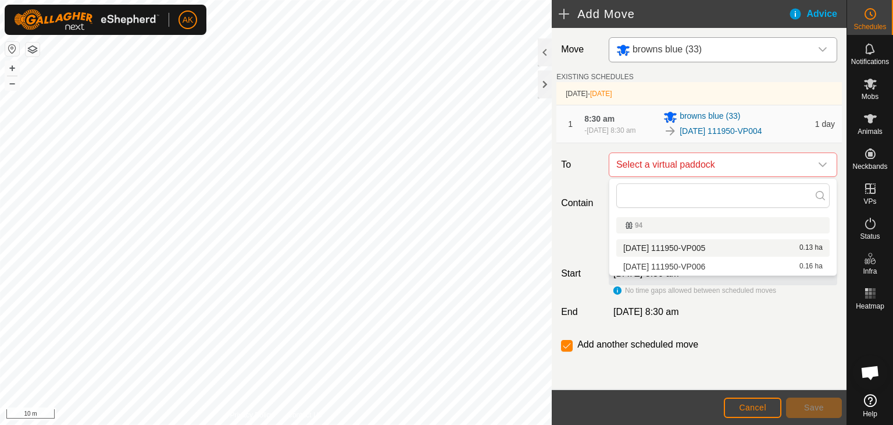
click at [667, 248] on li "[DATE] 111950-VP005 0.13 ha" at bounding box center [723, 247] width 213 height 17
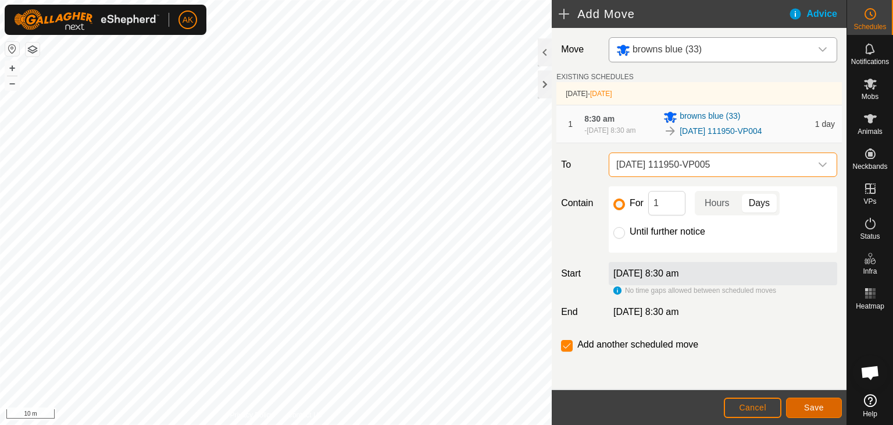
click at [820, 414] on button "Save" at bounding box center [814, 407] width 56 height 20
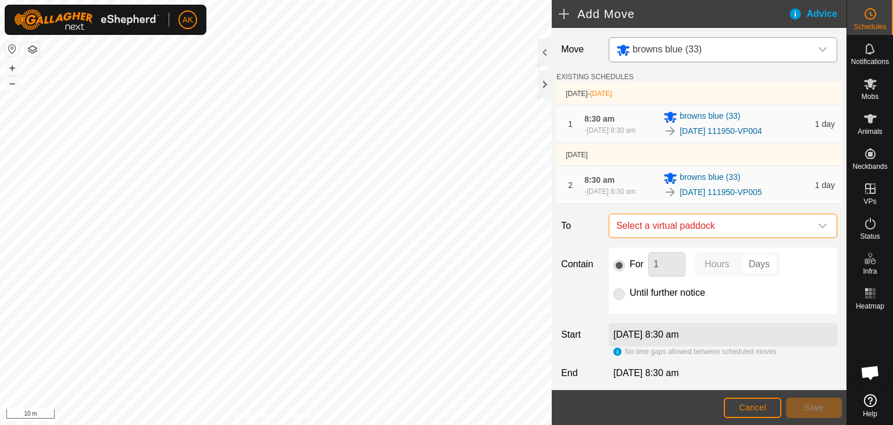
click at [681, 222] on span "Select a virtual paddock" at bounding box center [712, 225] width 200 height 23
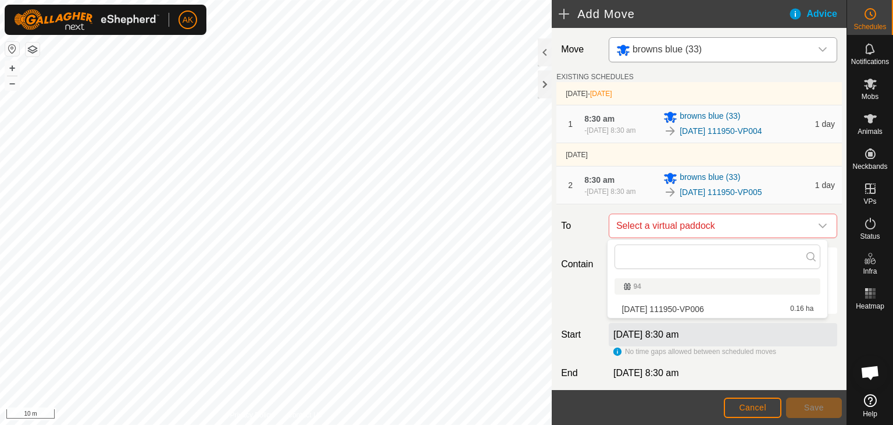
click at [668, 309] on li "[DATE] 111950-VP006 0.16 ha" at bounding box center [718, 308] width 206 height 17
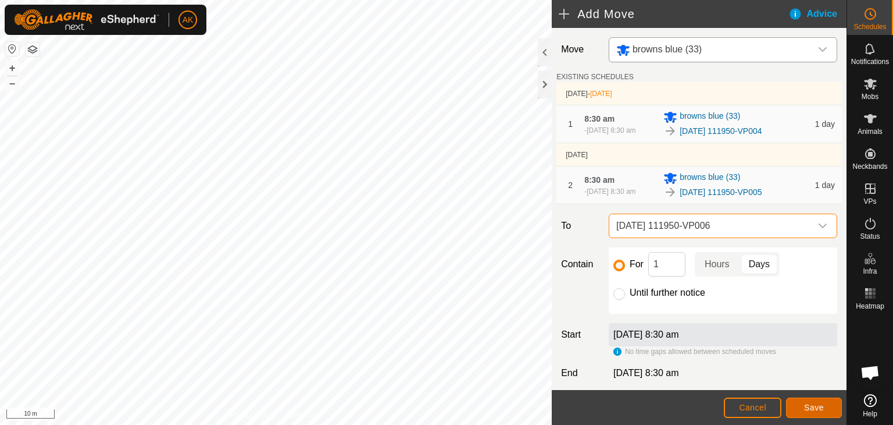
click at [820, 411] on span "Save" at bounding box center [814, 407] width 20 height 9
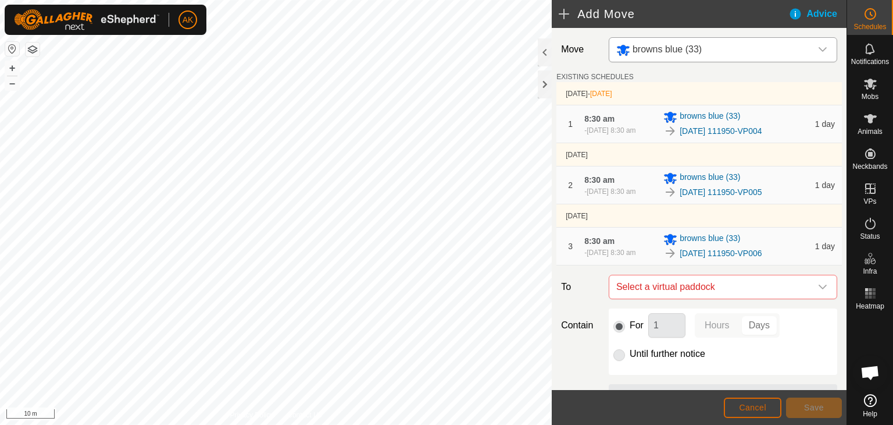
click at [753, 410] on span "Cancel" at bounding box center [752, 407] width 27 height 9
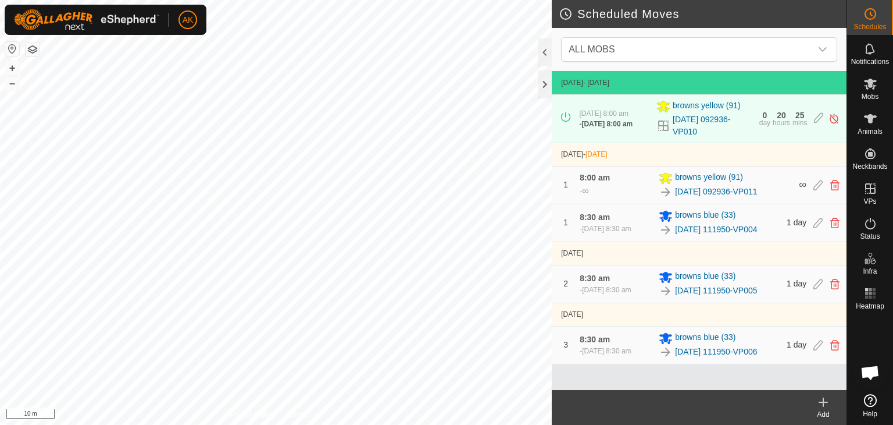
scroll to position [8, 0]
click at [814, 350] on icon at bounding box center [818, 345] width 9 height 10
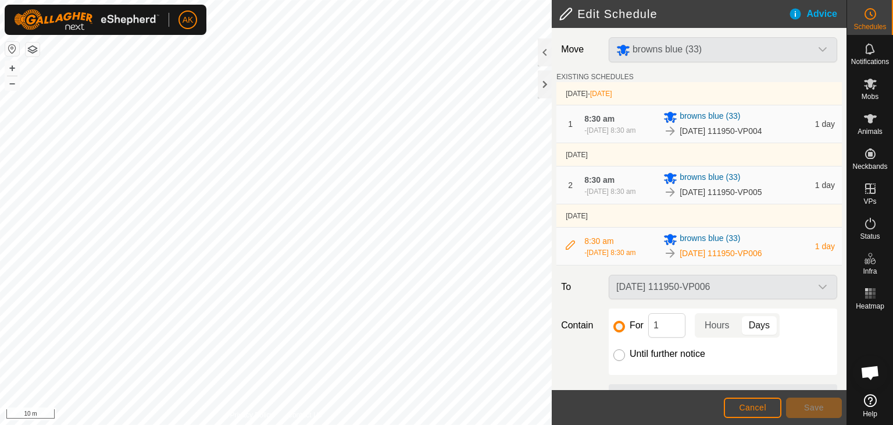
click at [621, 353] on input "Until further notice" at bounding box center [620, 355] width 12 height 12
radio input "true"
click at [816, 403] on span "Save" at bounding box center [814, 407] width 20 height 9
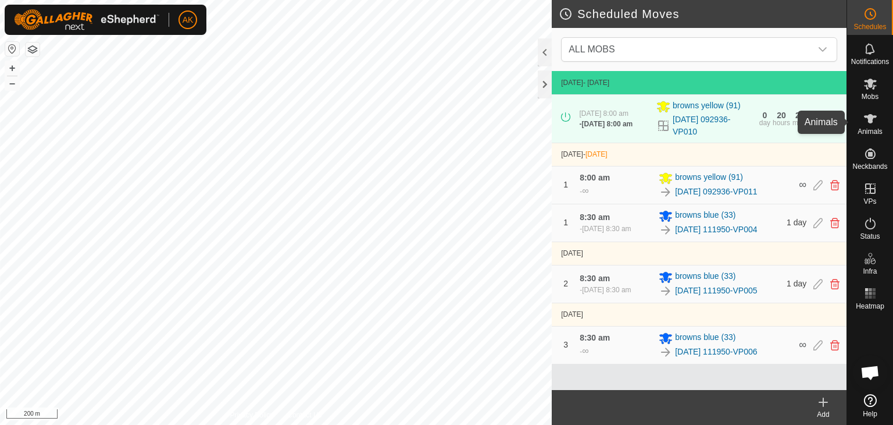
click at [870, 124] on icon at bounding box center [871, 119] width 14 height 14
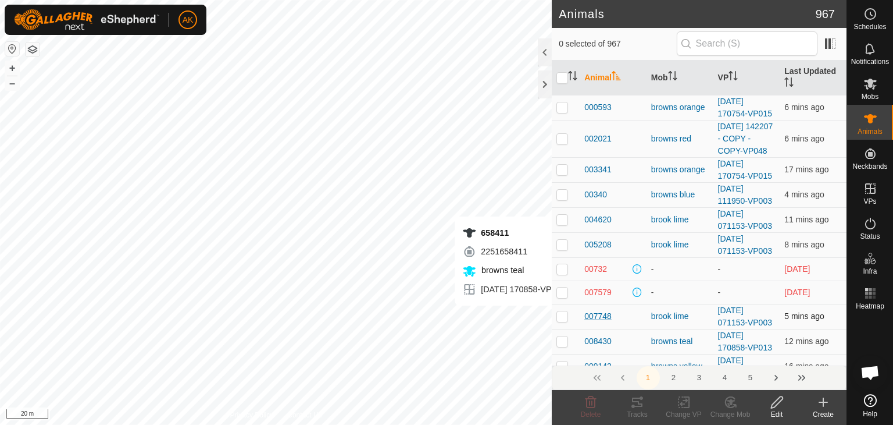
click at [586, 319] on div "Animals 967 0 selected of 967 Animal Mob VP Last Updated 000593 browns orange […" at bounding box center [423, 212] width 847 height 425
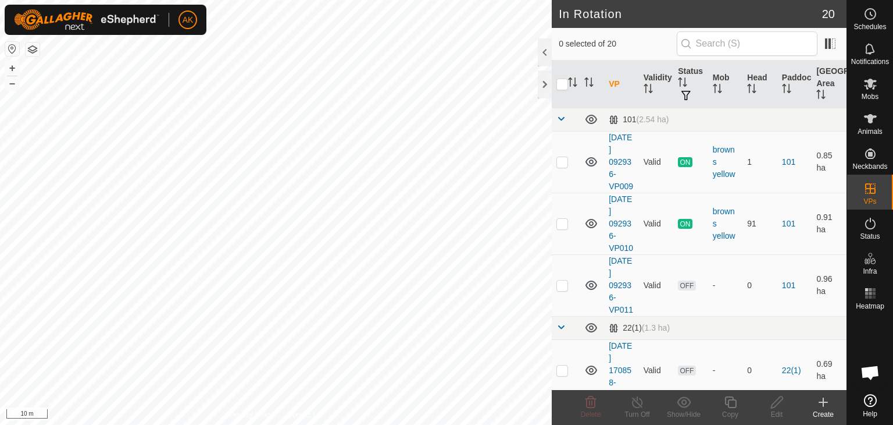
checkbox input "true"
click at [778, 403] on icon at bounding box center [777, 402] width 12 height 12
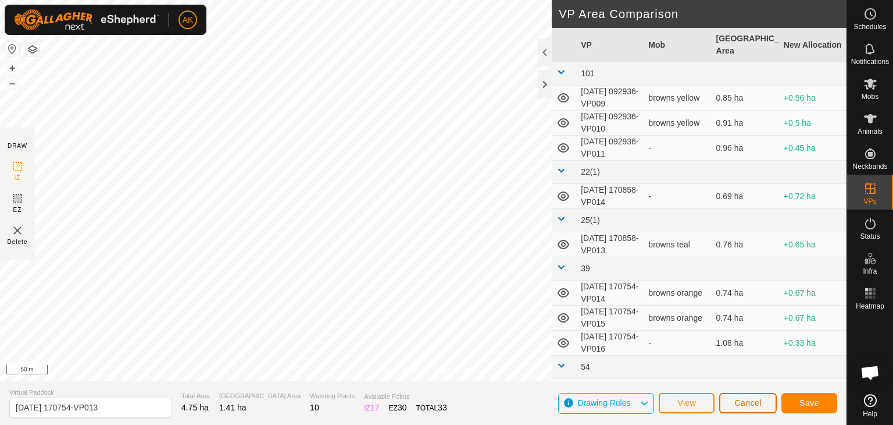
click at [747, 403] on span "Cancel" at bounding box center [748, 402] width 27 height 9
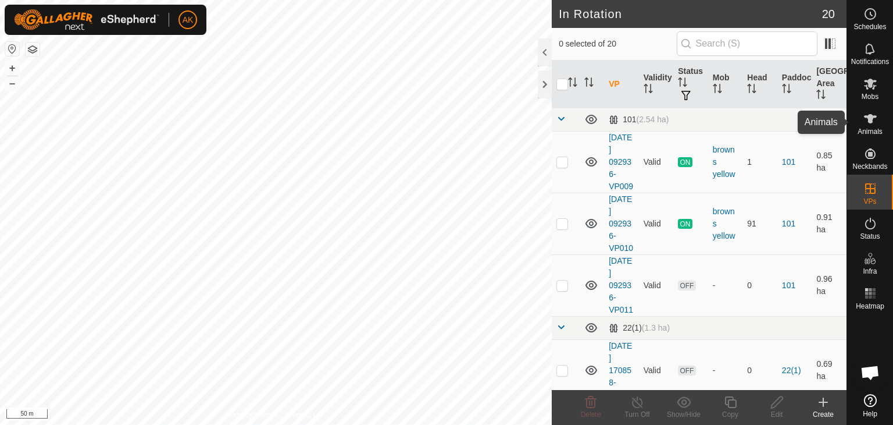
click at [867, 124] on icon at bounding box center [871, 119] width 14 height 14
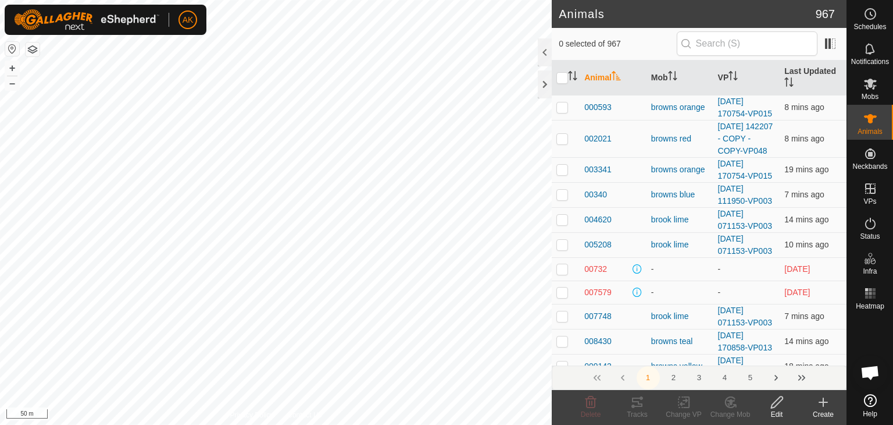
click at [605, 79] on th "Animal" at bounding box center [613, 77] width 67 height 35
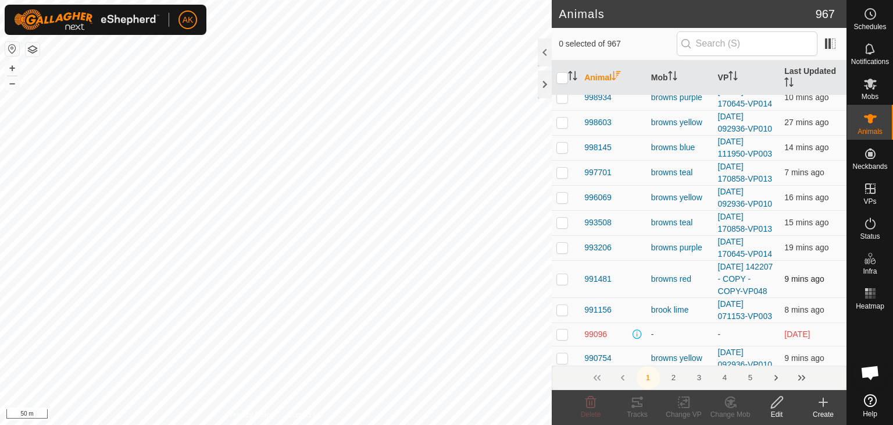
scroll to position [175, 0]
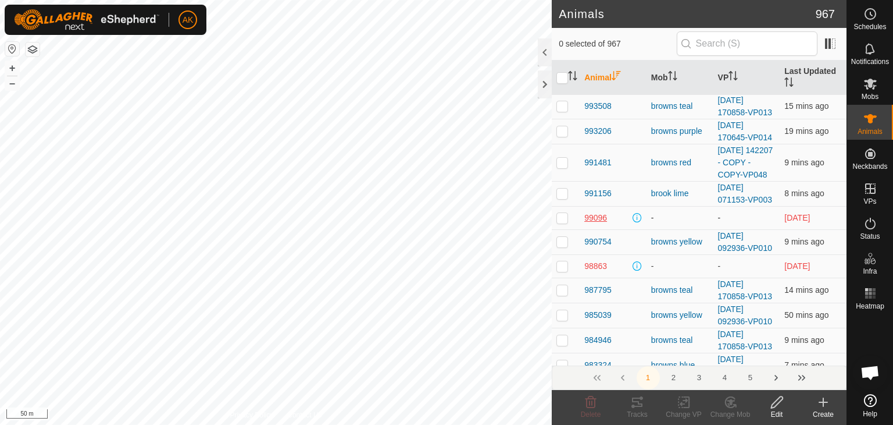
click at [599, 224] on span "99096" at bounding box center [596, 218] width 23 height 12
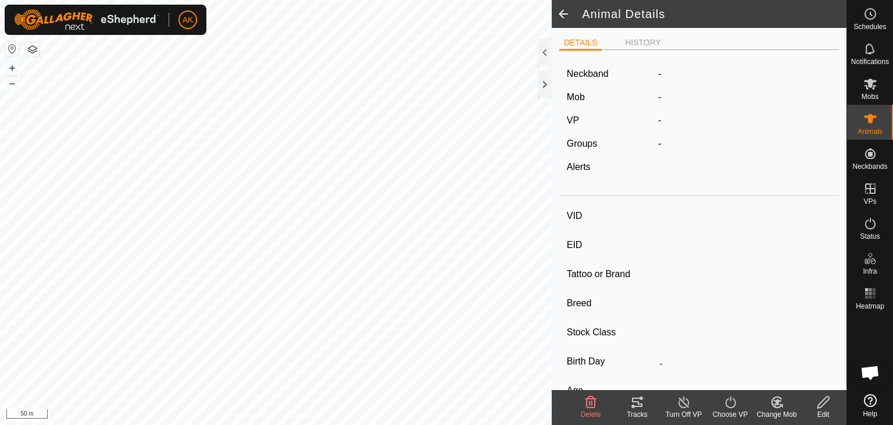
type input "99096"
type input "-"
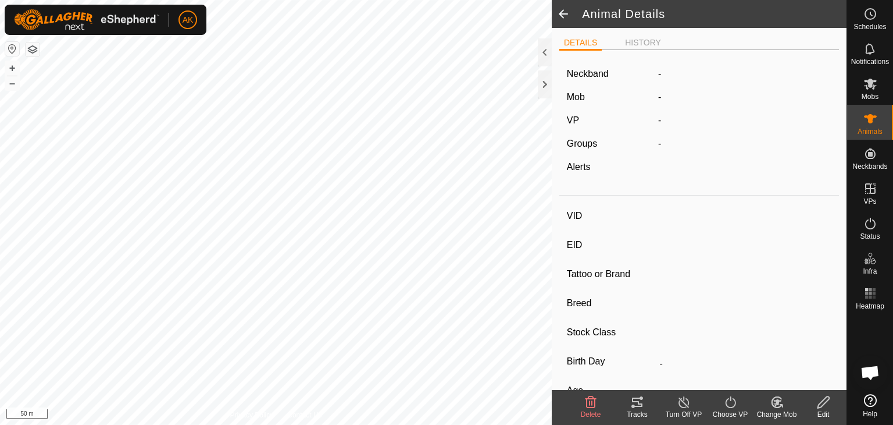
type input "0 kg"
type input "-"
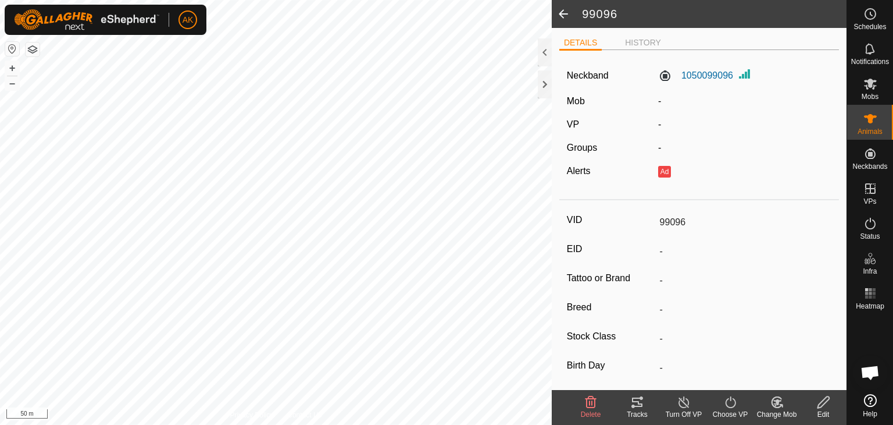
click at [594, 397] on icon at bounding box center [591, 402] width 14 height 14
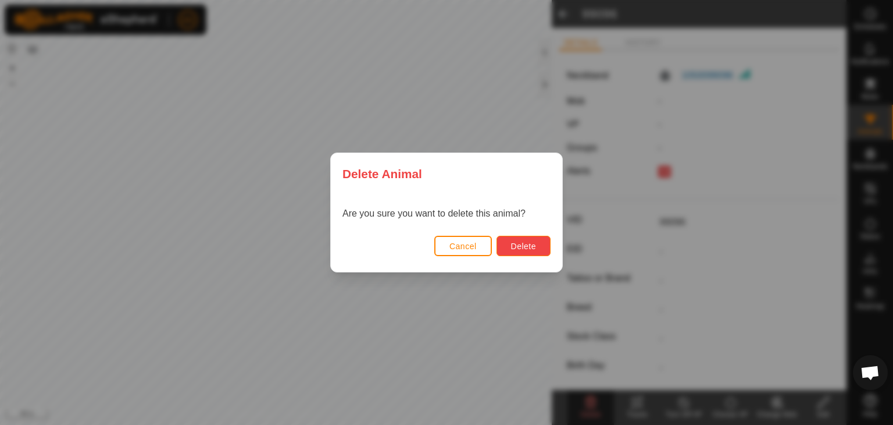
click at [528, 241] on span "Delete" at bounding box center [523, 245] width 25 height 9
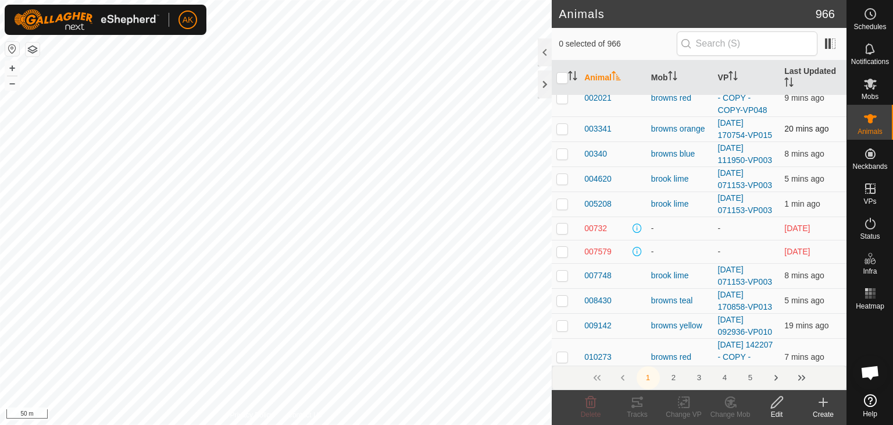
scroll to position [58, 0]
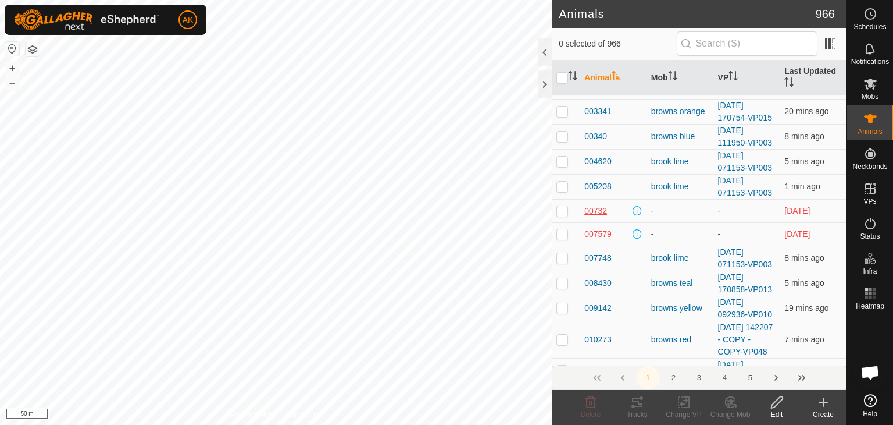
click at [598, 217] on span "00732" at bounding box center [596, 211] width 23 height 12
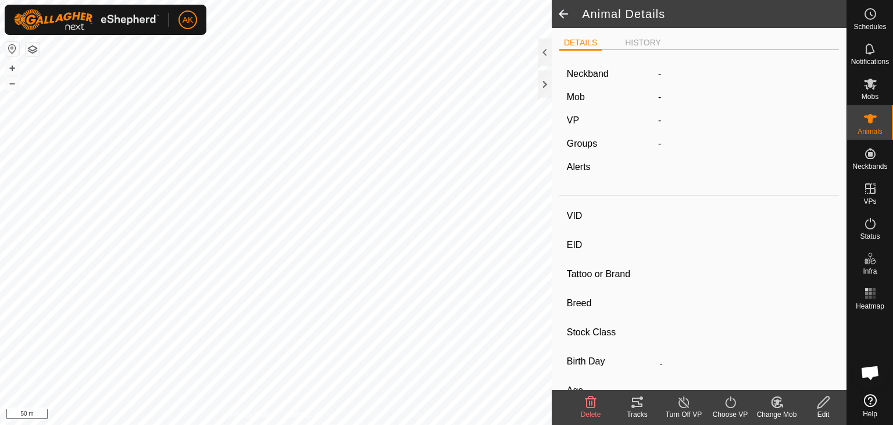
type input "00732"
type input "-"
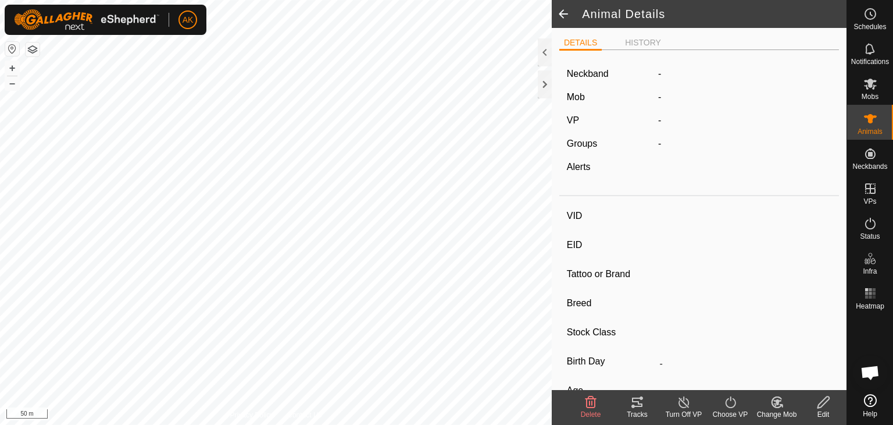
type input "0 kg"
type input "-"
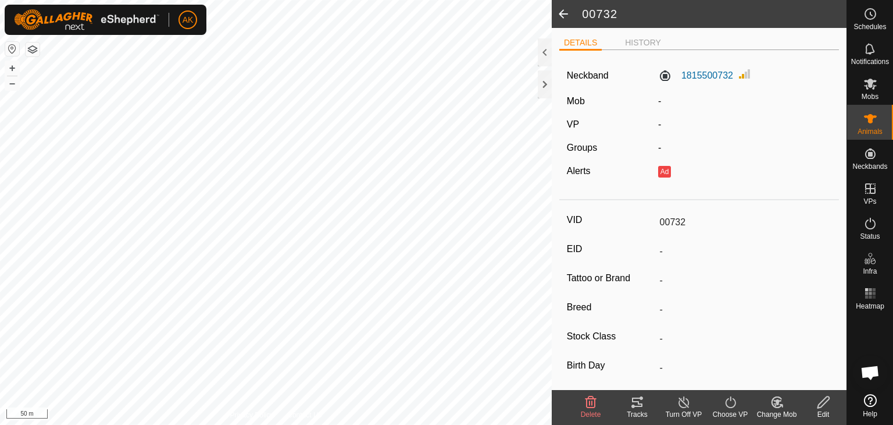
click at [593, 411] on span "Delete" at bounding box center [591, 414] width 20 height 8
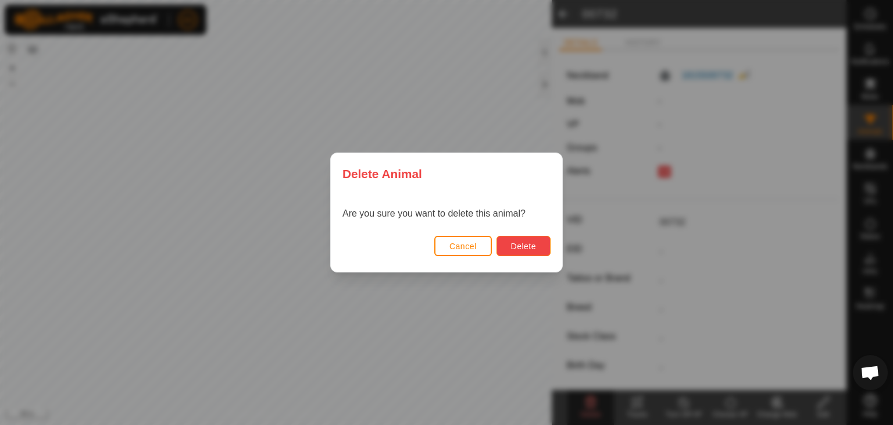
click at [533, 245] on span "Delete" at bounding box center [523, 245] width 25 height 9
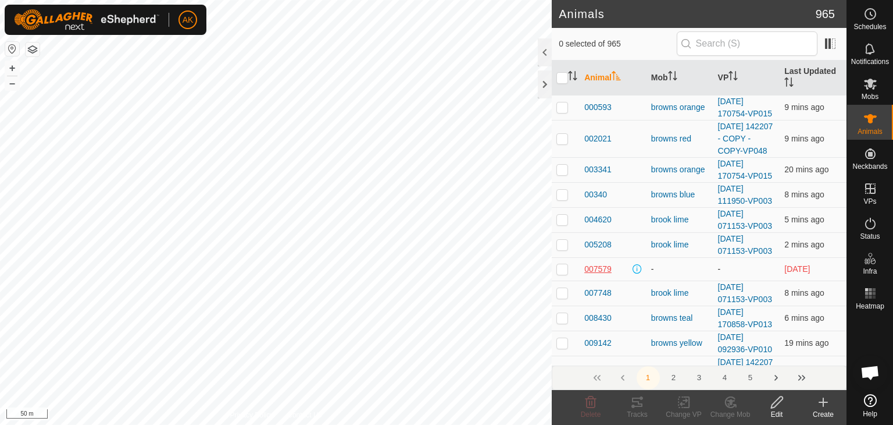
click at [603, 275] on span "007579" at bounding box center [598, 269] width 27 height 12
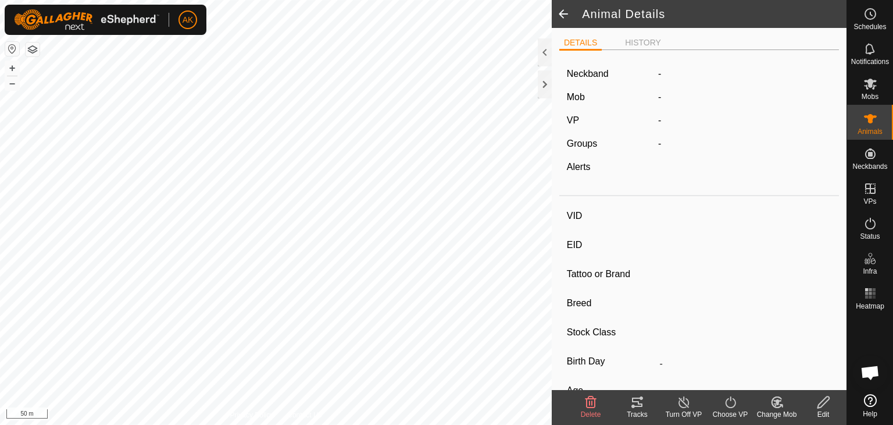
type input "007579"
type input "-"
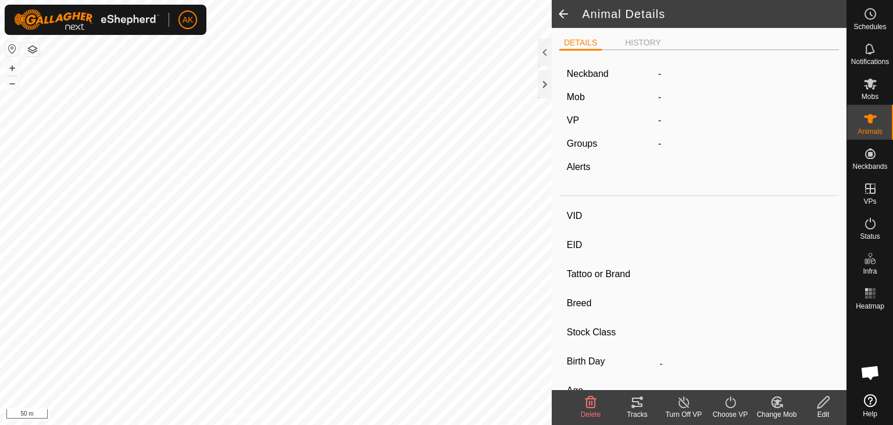
type input "0 kg"
type input "-"
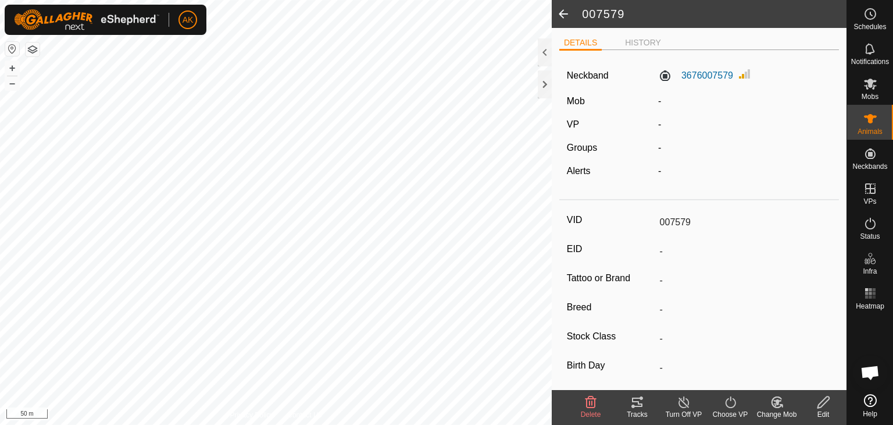
click at [585, 403] on icon at bounding box center [591, 402] width 14 height 14
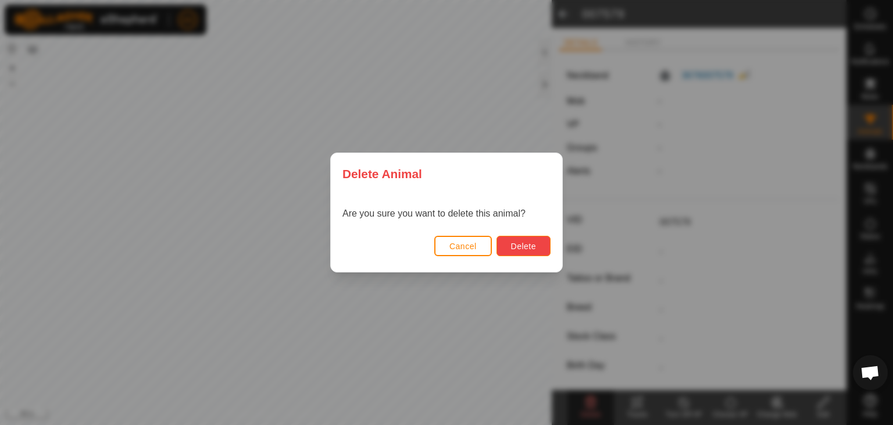
click at [517, 245] on span "Delete" at bounding box center [523, 245] width 25 height 9
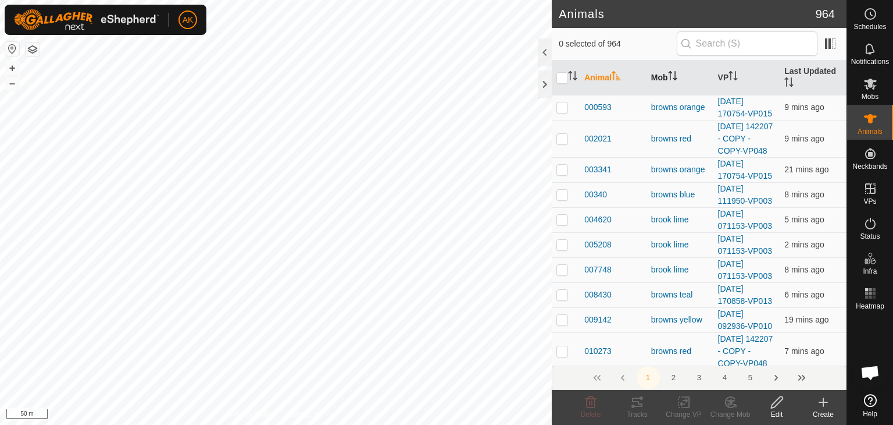
click at [665, 73] on th "Mob" at bounding box center [680, 77] width 67 height 35
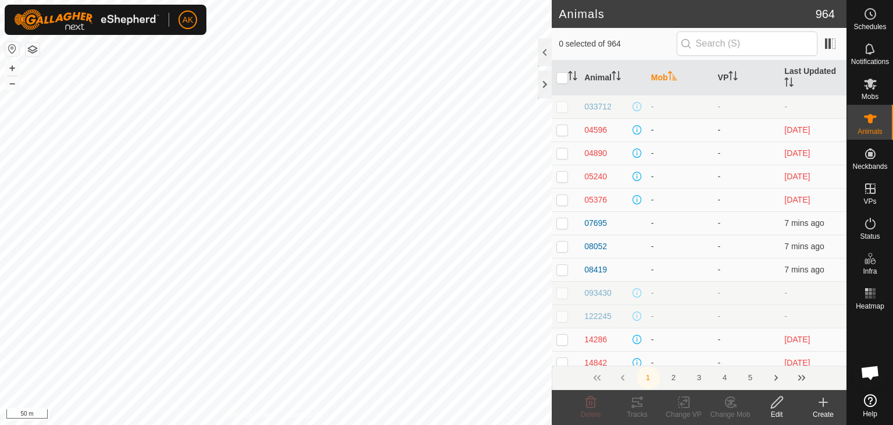
click at [556, 126] on td at bounding box center [566, 129] width 28 height 23
checkbox input "true"
click at [583, 397] on delete-svg-icon at bounding box center [591, 402] width 47 height 14
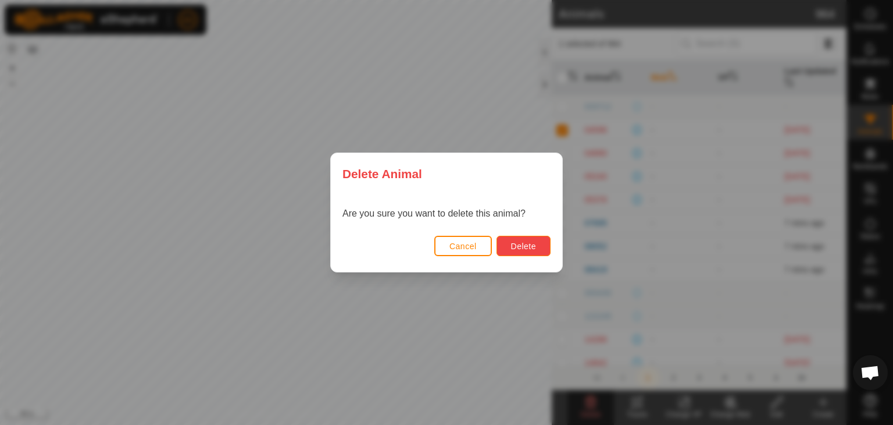
click at [541, 254] on button "Delete" at bounding box center [524, 246] width 54 height 20
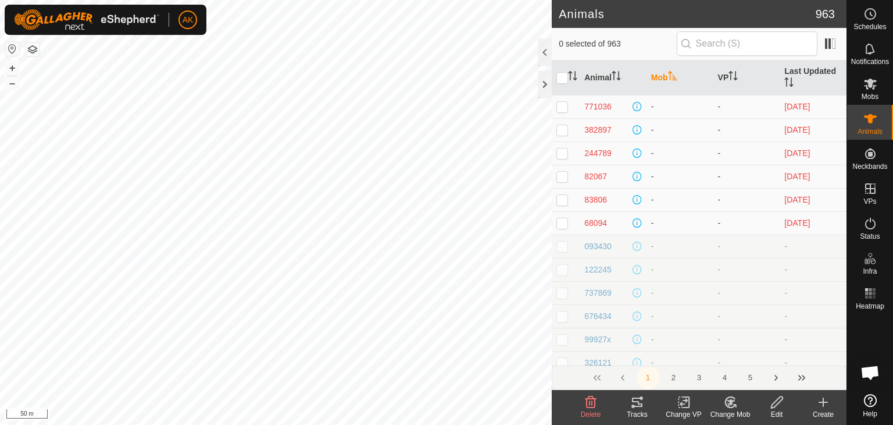
click at [663, 80] on th "Mob" at bounding box center [680, 77] width 67 height 35
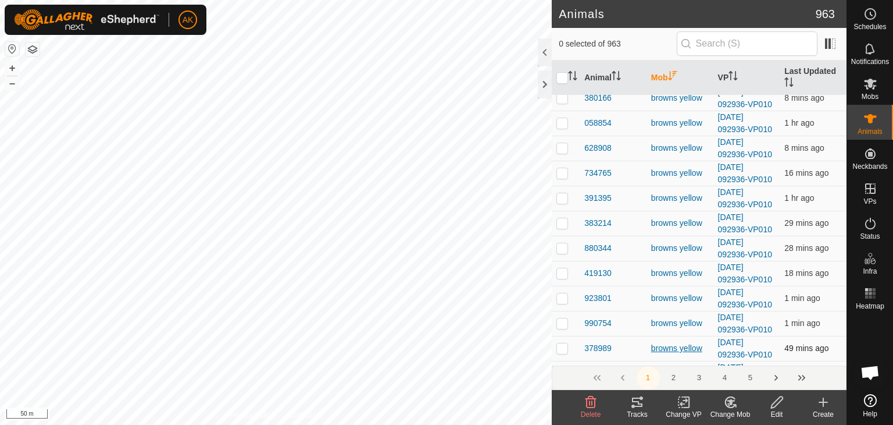
scroll to position [873, 0]
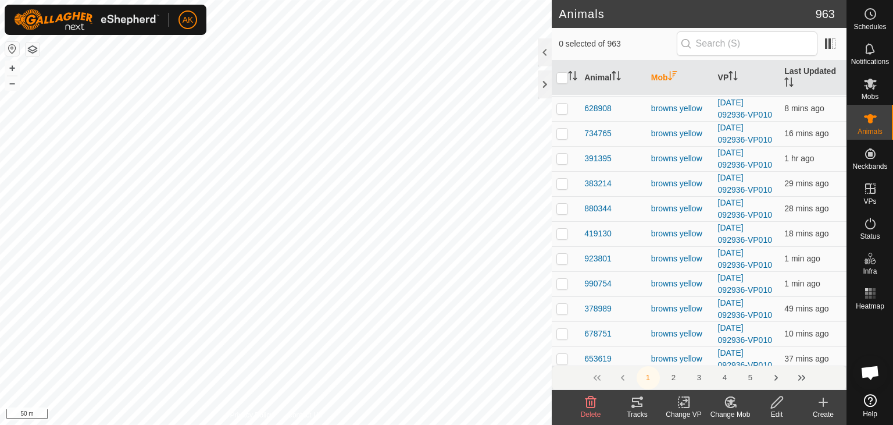
click at [675, 375] on button "2" at bounding box center [674, 377] width 23 height 23
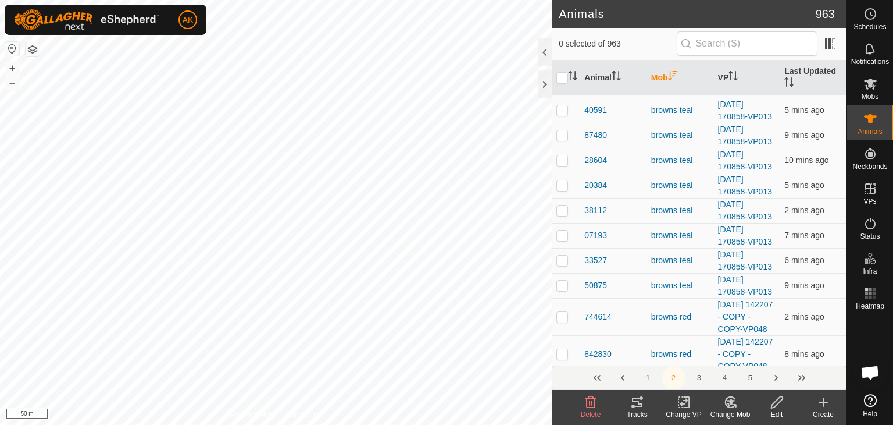
scroll to position [0, 0]
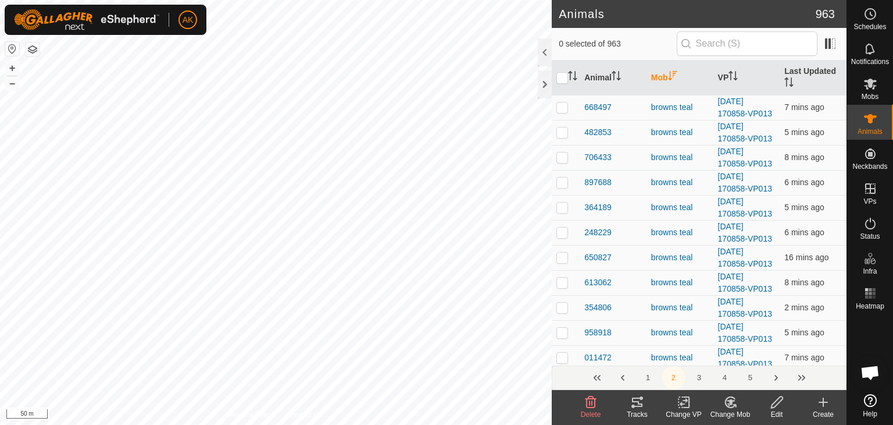
click at [696, 376] on button "3" at bounding box center [699, 377] width 23 height 23
click at [727, 378] on button "4" at bounding box center [725, 377] width 23 height 23
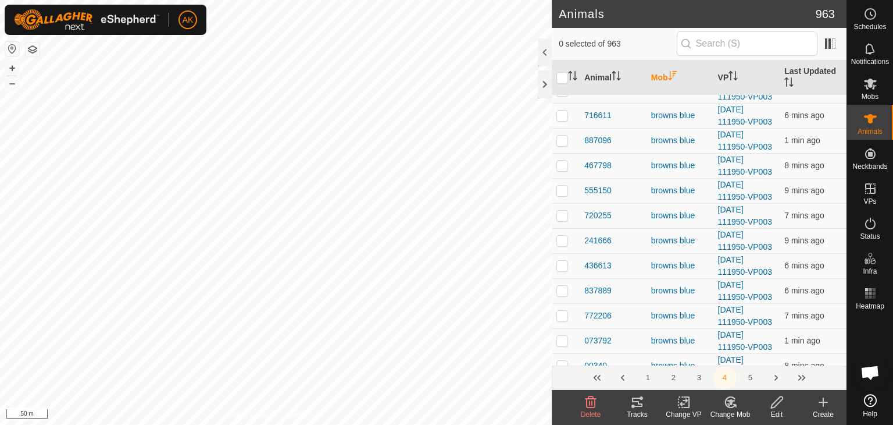
scroll to position [2618, 0]
click at [29, 42] on div at bounding box center [33, 49] width 14 height 15
click at [33, 56] on button "button" at bounding box center [33, 49] width 14 height 14
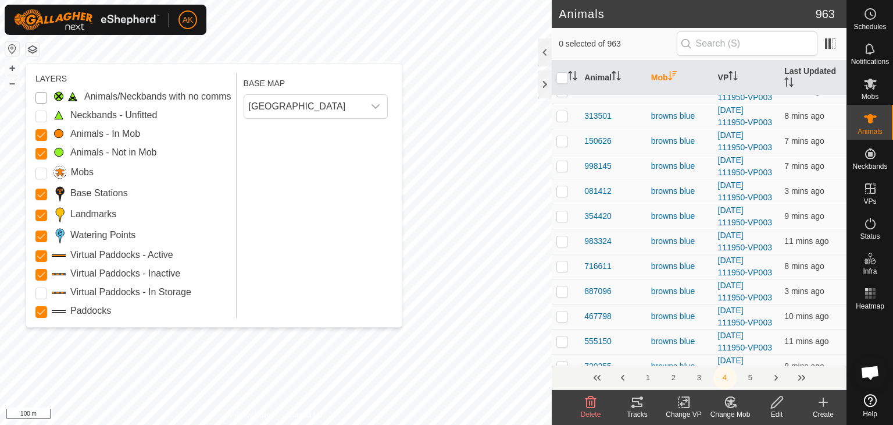
click at [43, 95] on Issue "Animals/Neckbands with no comms" at bounding box center [41, 98] width 12 height 12
click at [41, 112] on Unfitted "Neckbands - Unfitted" at bounding box center [41, 117] width 12 height 12
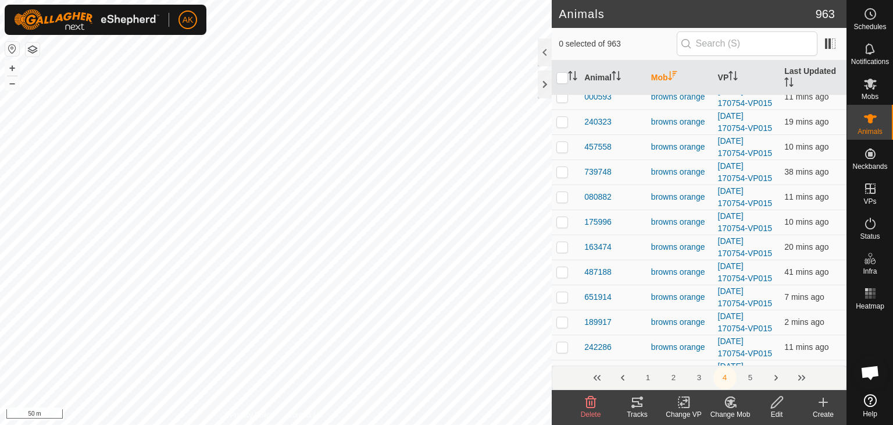
scroll to position [0, 0]
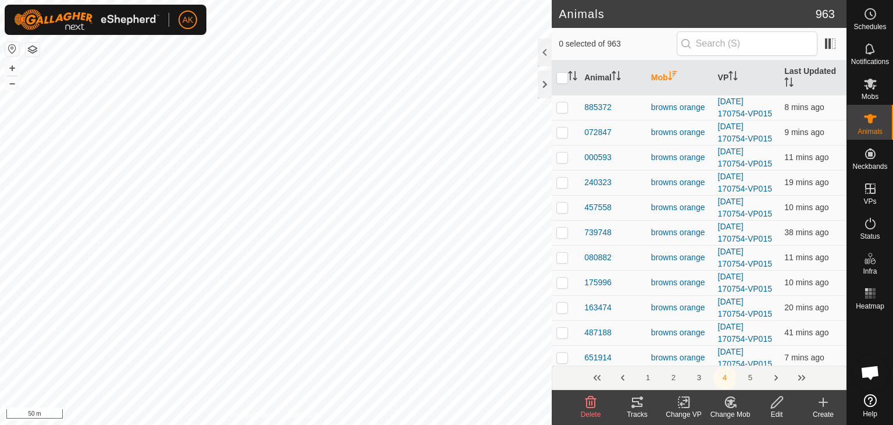
click at [700, 376] on button "3" at bounding box center [699, 377] width 23 height 23
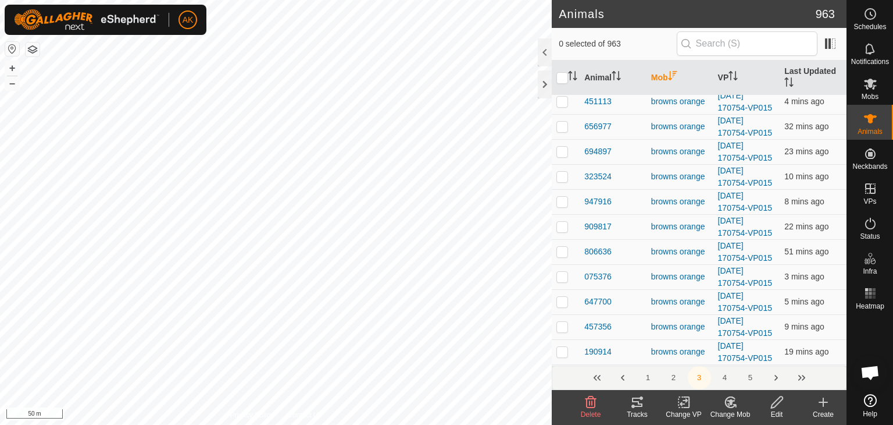
scroll to position [4745, 0]
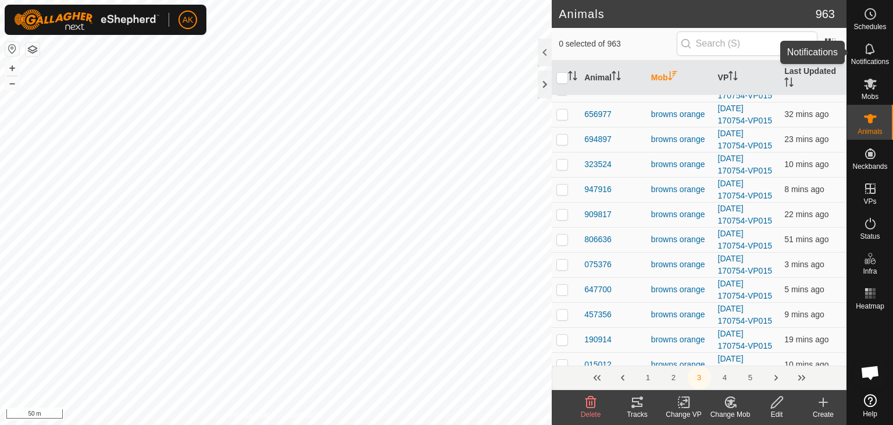
click at [870, 47] on icon at bounding box center [871, 49] width 14 height 14
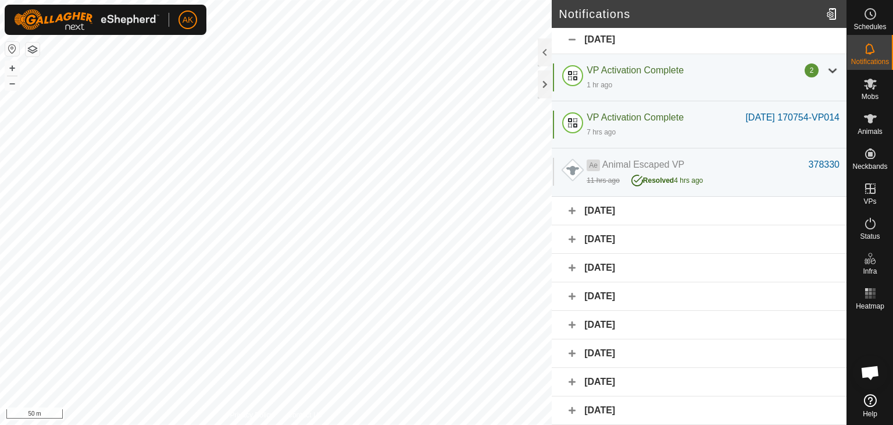
scroll to position [14, 0]
click at [599, 209] on div "[DATE]" at bounding box center [699, 211] width 295 height 29
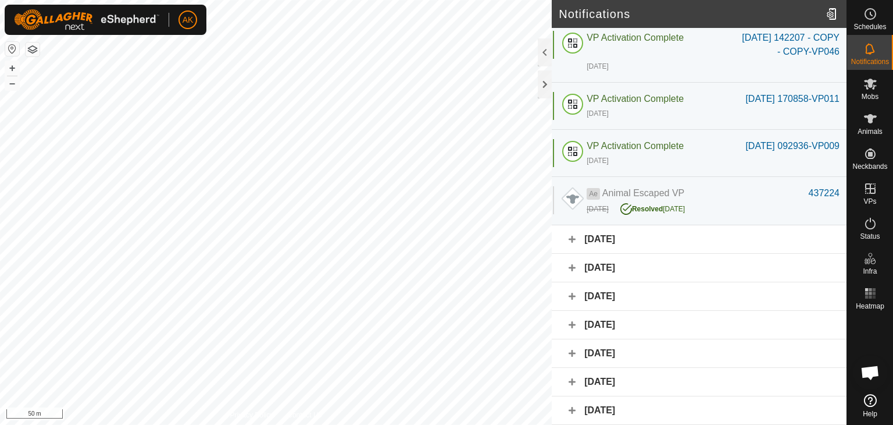
scroll to position [654, 0]
click at [602, 254] on div "[DATE]" at bounding box center [699, 239] width 295 height 29
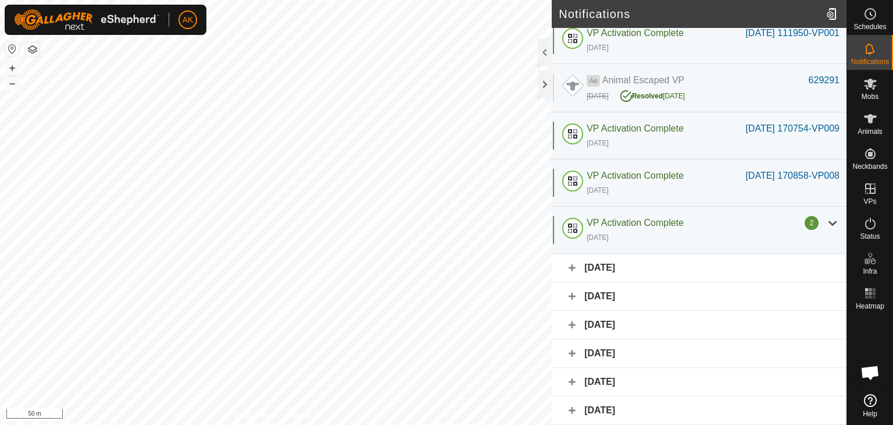
scroll to position [1308, 0]
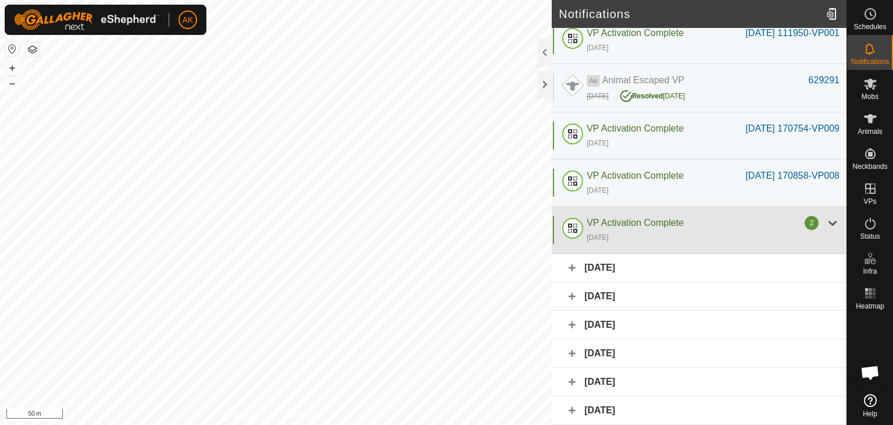
click at [828, 224] on div at bounding box center [833, 223] width 14 height 14
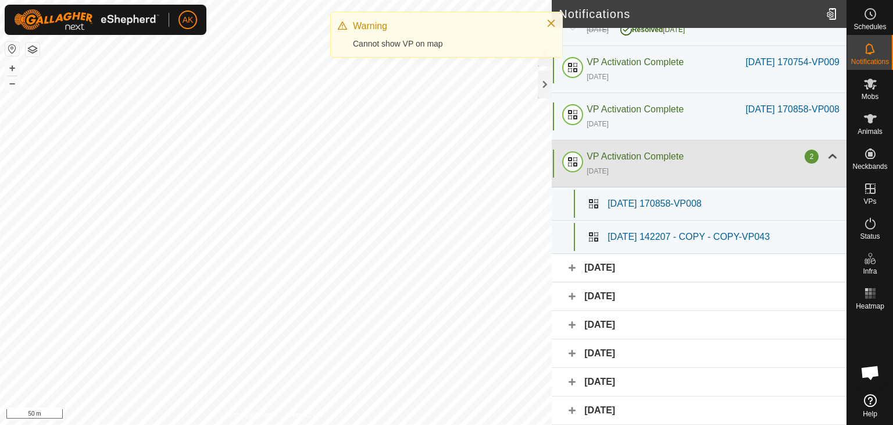
click at [828, 163] on div at bounding box center [833, 156] width 14 height 14
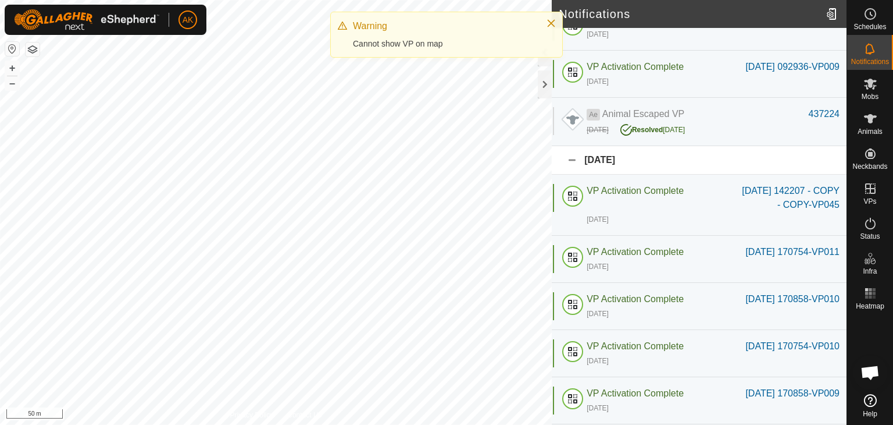
scroll to position [649, 0]
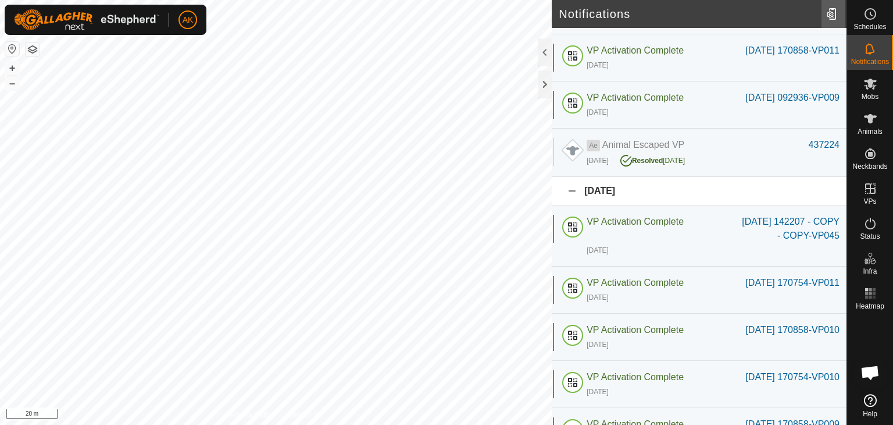
click at [826, 16] on div at bounding box center [833, 14] width 23 height 33
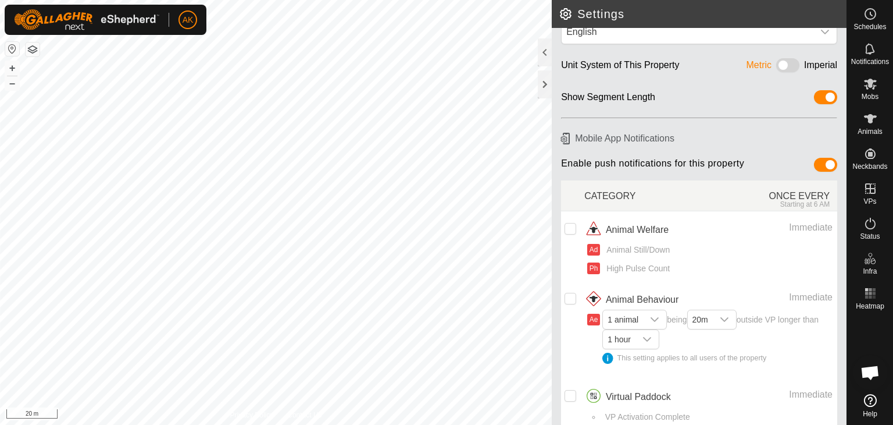
scroll to position [62, 0]
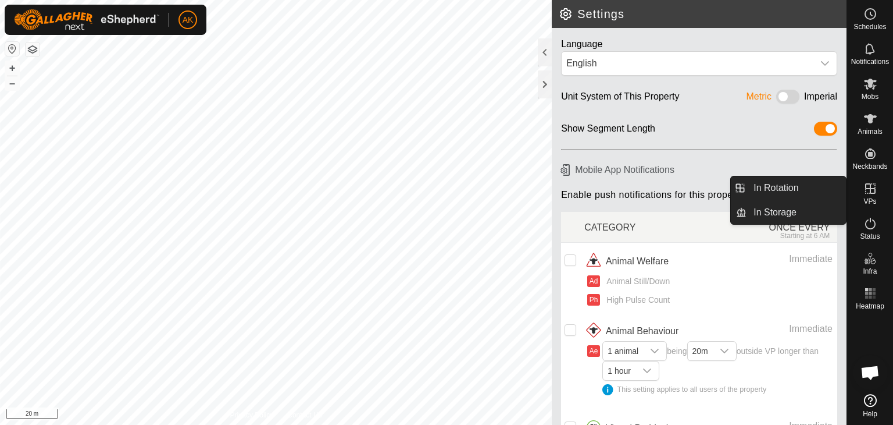
click at [870, 188] on icon at bounding box center [871, 188] width 10 height 10
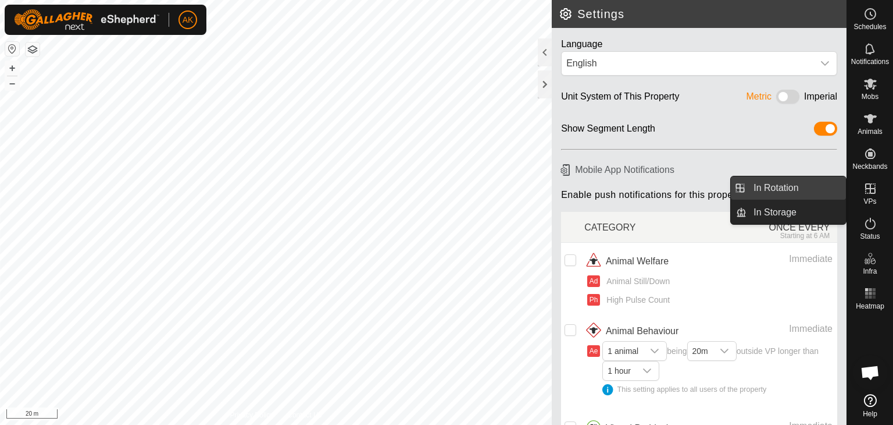
click at [785, 184] on link "In Rotation" at bounding box center [796, 187] width 99 height 23
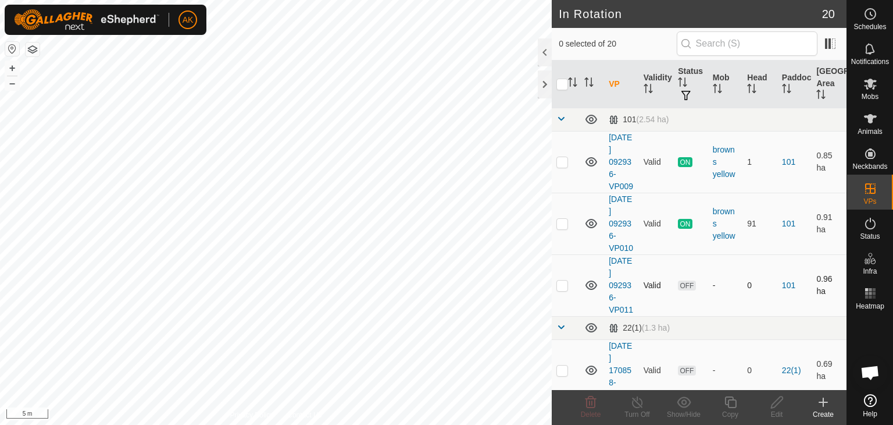
click at [568, 287] on div "In Rotation 20 0 selected of 20 VP Validity Status Mob Head Paddock Grazing Are…" at bounding box center [423, 212] width 847 height 425
click at [877, 126] on es-animals-svg-icon at bounding box center [870, 118] width 21 height 19
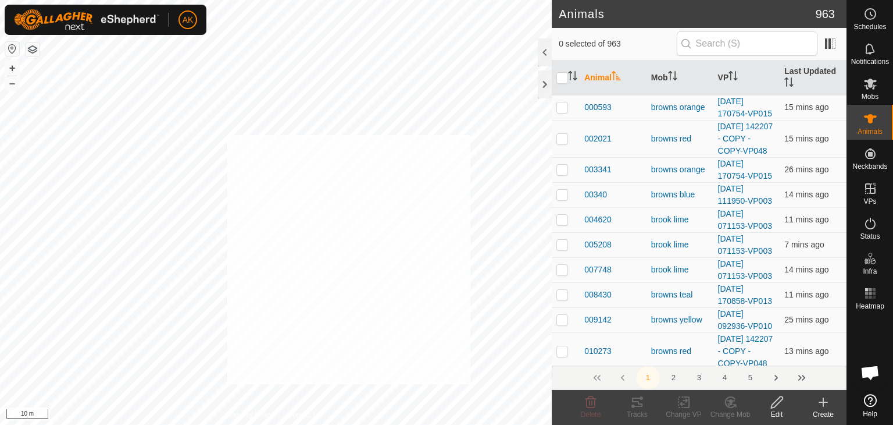
checkbox input "true"
click at [596, 405] on icon at bounding box center [591, 402] width 11 height 12
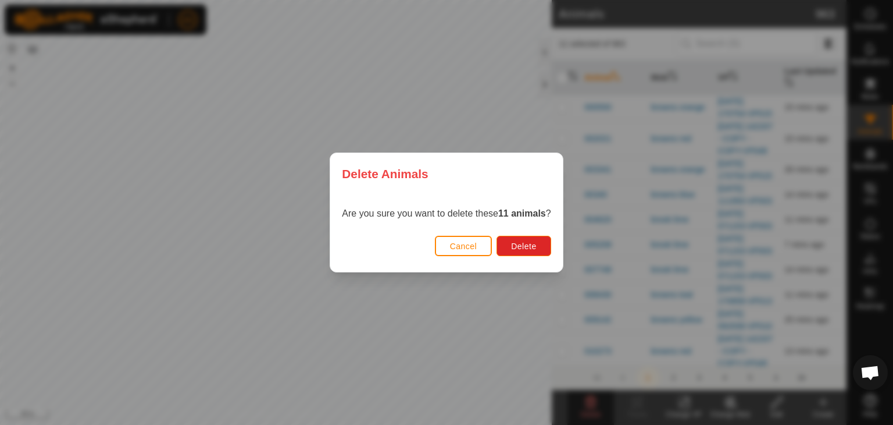
click at [531, 234] on div "Cancel Delete" at bounding box center [446, 252] width 232 height 40
click at [526, 250] on span "Delete" at bounding box center [523, 245] width 25 height 9
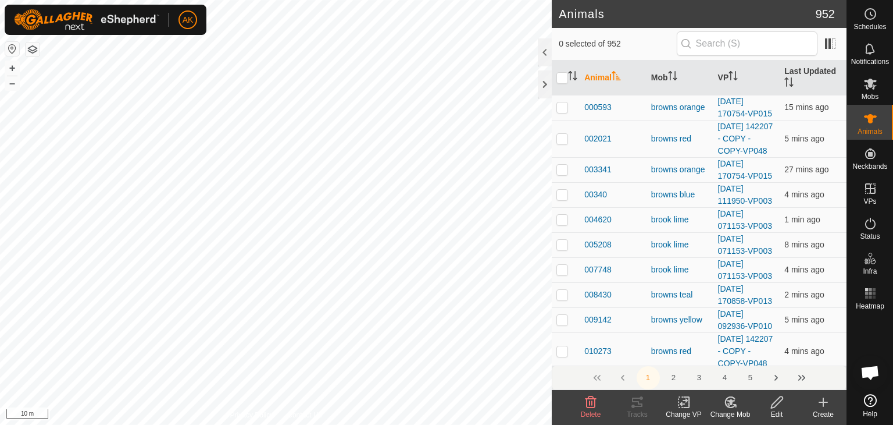
click at [586, 402] on icon at bounding box center [591, 402] width 11 height 12
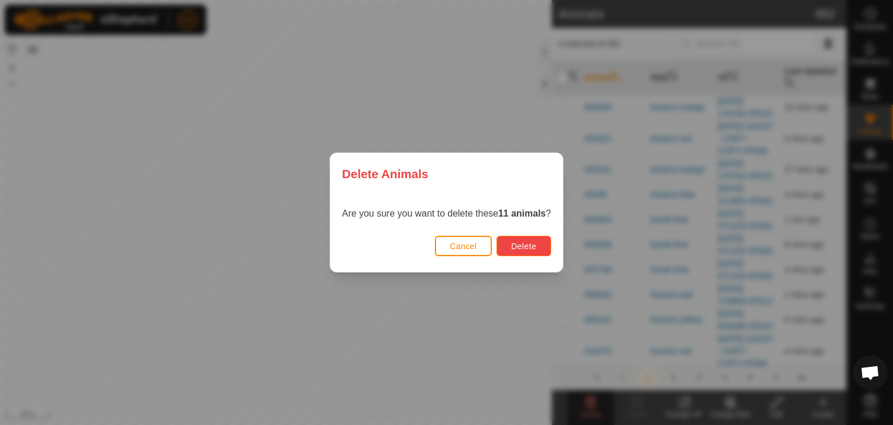
click at [521, 237] on button "Delete" at bounding box center [524, 246] width 54 height 20
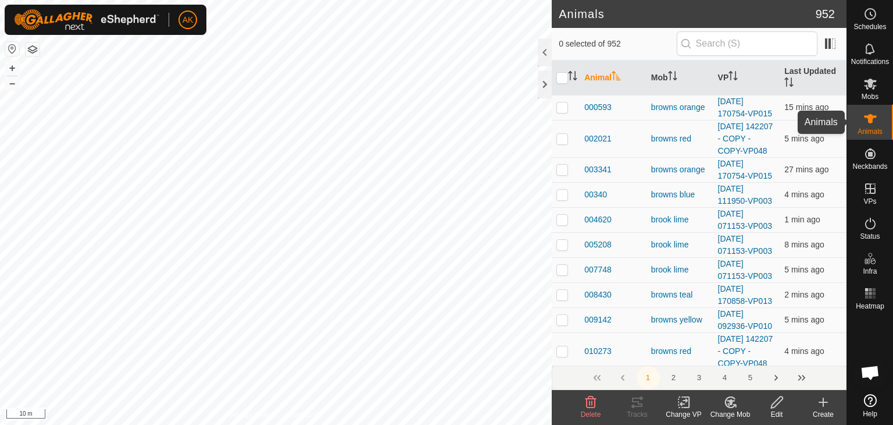
click at [878, 118] on es-animals-svg-icon at bounding box center [870, 118] width 21 height 19
click at [461, 424] on html "AK Schedules Notifications Mobs Animals Neckbands VPs Status Infra Heatmap Help…" at bounding box center [446, 212] width 893 height 425
